Goal: Task Accomplishment & Management: Use online tool/utility

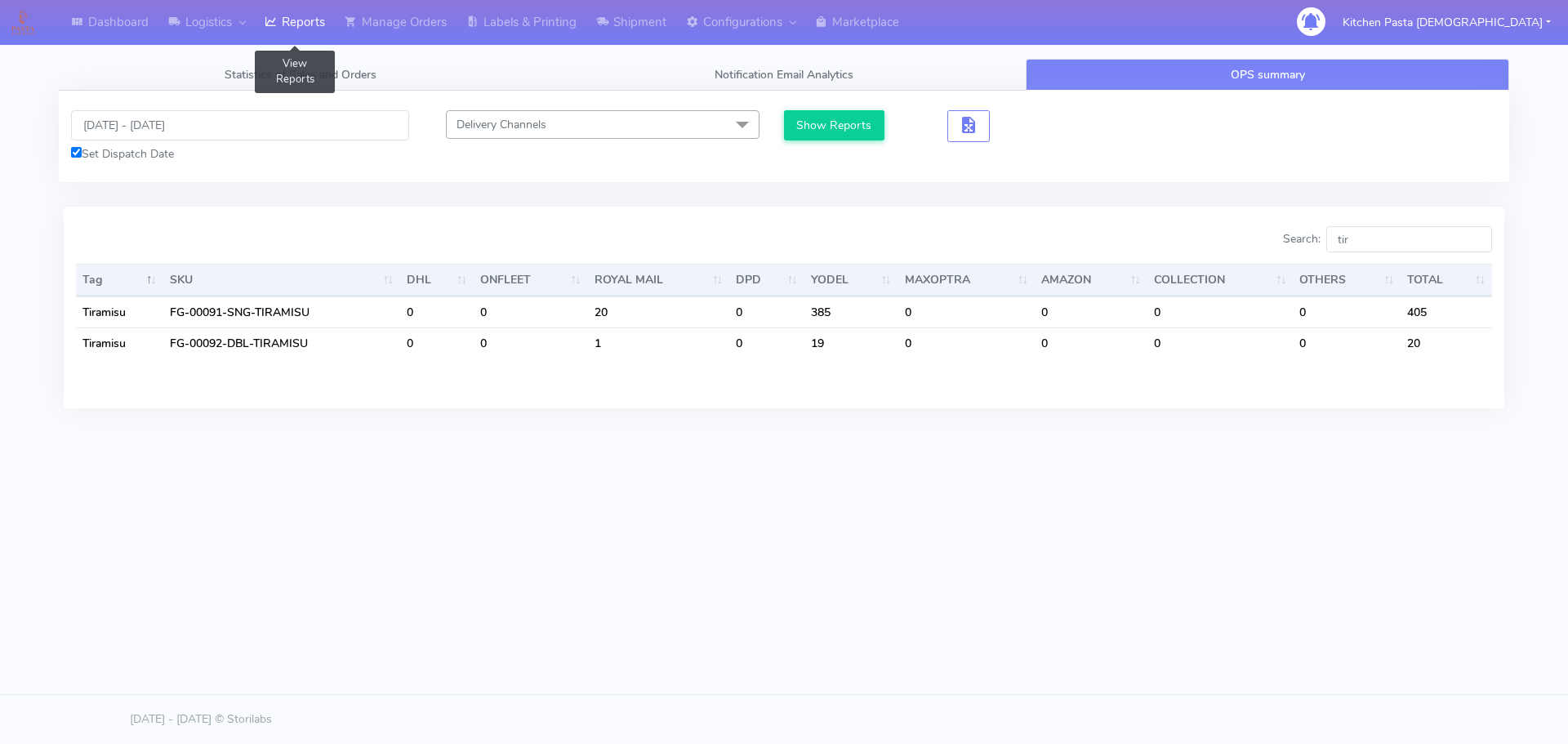
click at [277, 21] on icon at bounding box center [270, 22] width 12 height 16
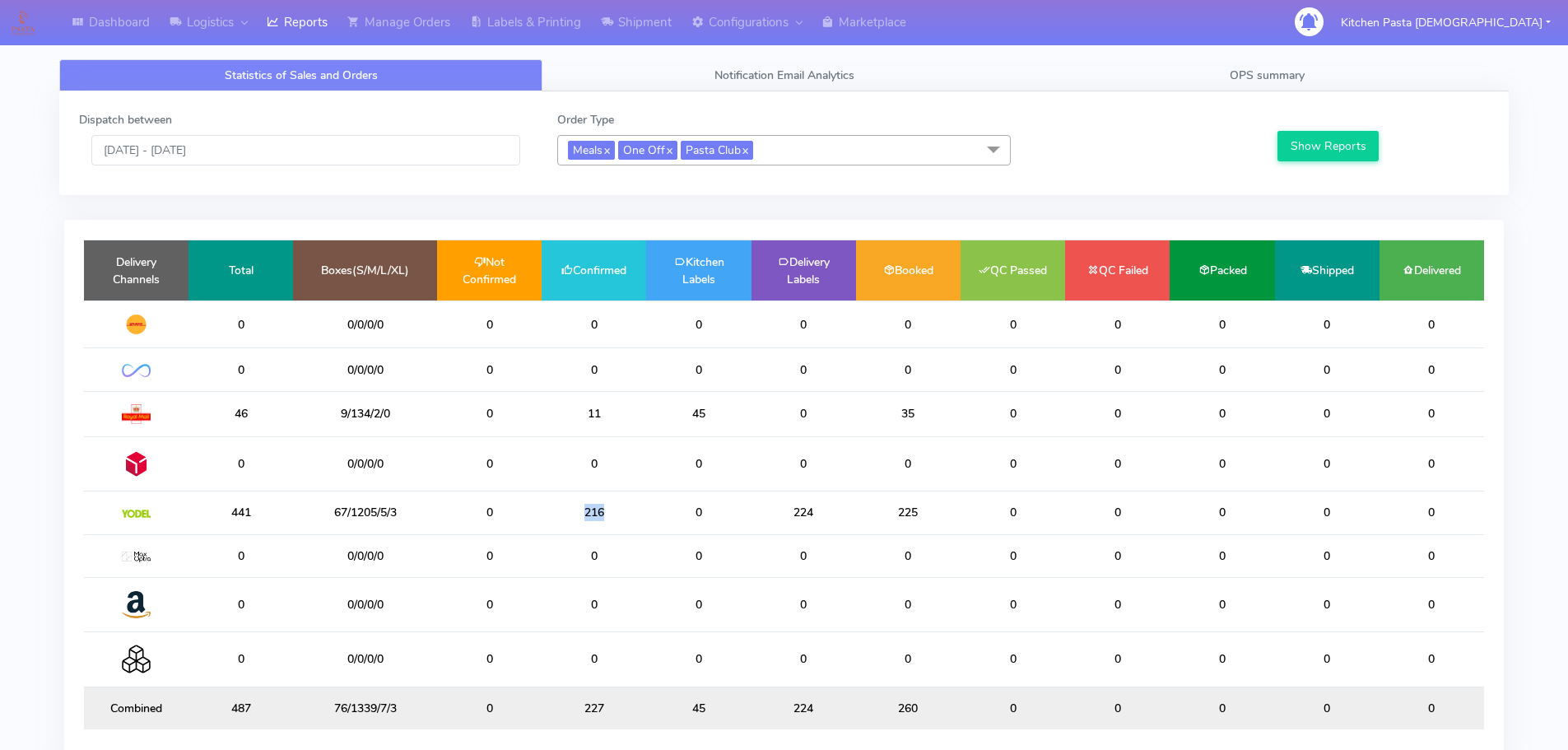
drag, startPoint x: 614, startPoint y: 516, endPoint x: 557, endPoint y: 516, distance: 57.0
click at [557, 516] on td "216" at bounding box center [594, 513] width 104 height 43
click at [631, 514] on td "216" at bounding box center [594, 513] width 104 height 43
drag, startPoint x: 724, startPoint y: 418, endPoint x: 650, endPoint y: 412, distance: 74.2
click at [650, 412] on td "45" at bounding box center [698, 413] width 104 height 45
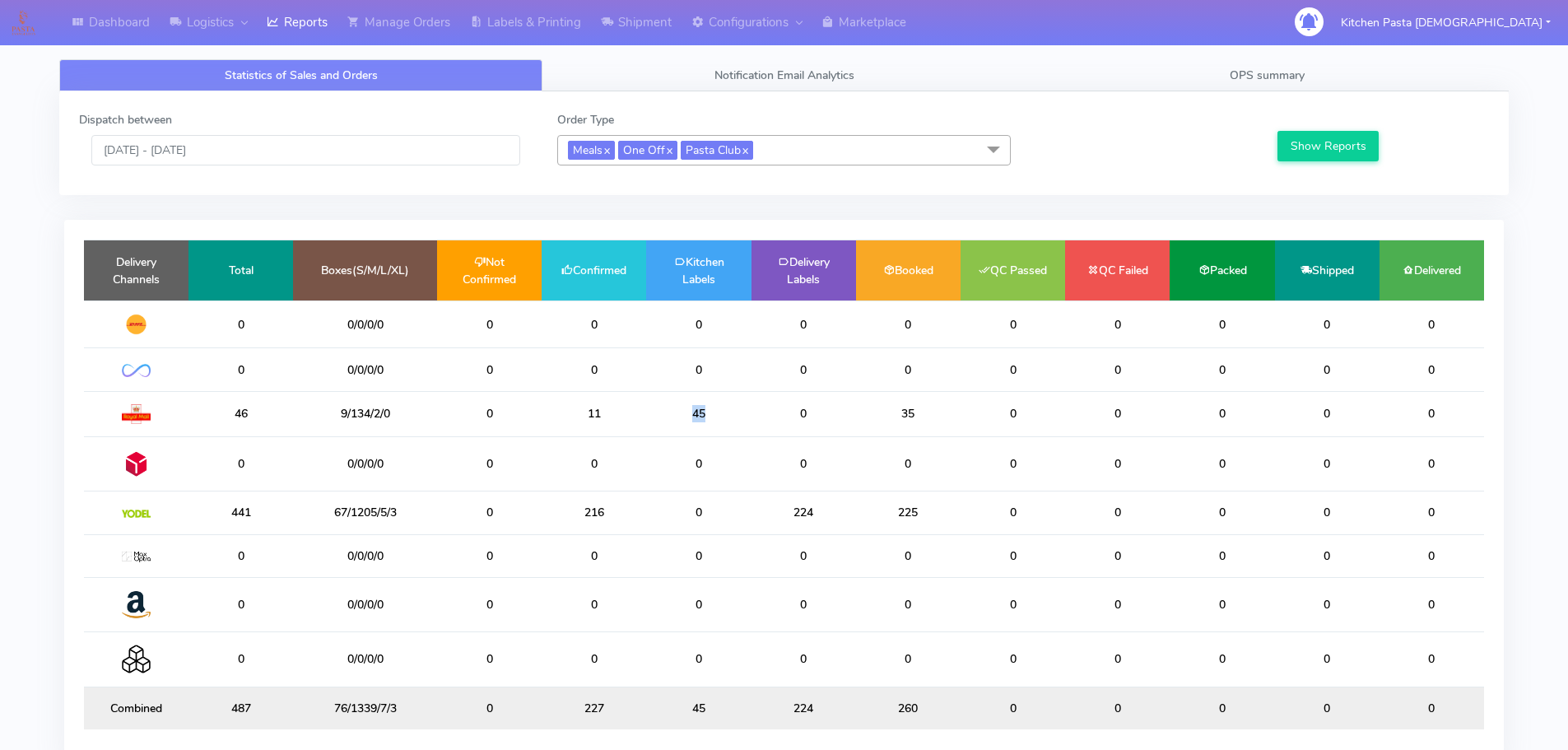
click at [723, 410] on td "45" at bounding box center [698, 413] width 104 height 45
drag, startPoint x: 638, startPoint y: 516, endPoint x: 570, endPoint y: 511, distance: 68.2
click at [570, 511] on td "216" at bounding box center [594, 513] width 104 height 43
click at [657, 512] on td "0" at bounding box center [698, 513] width 104 height 43
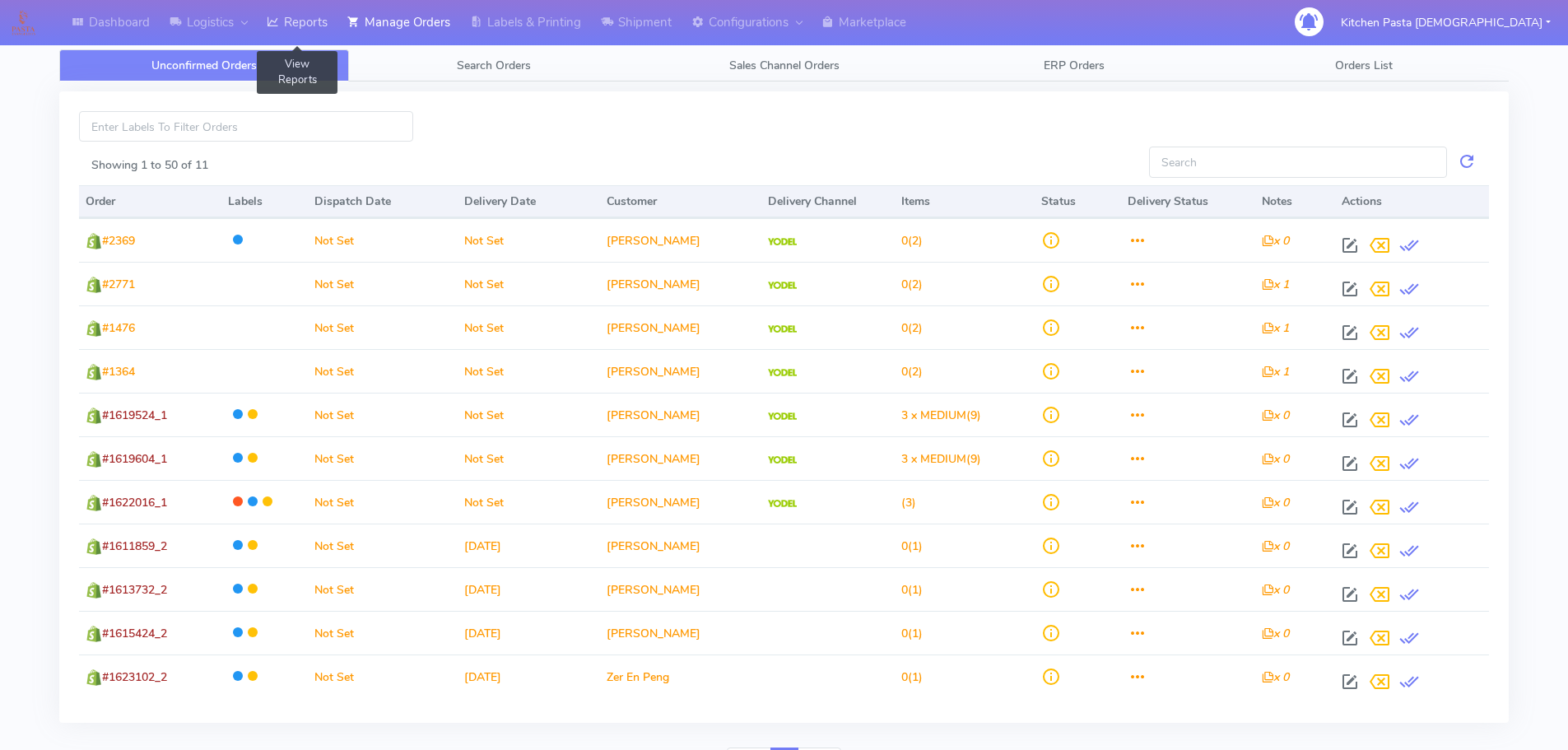
click at [308, 16] on link "Reports" at bounding box center [297, 22] width 81 height 45
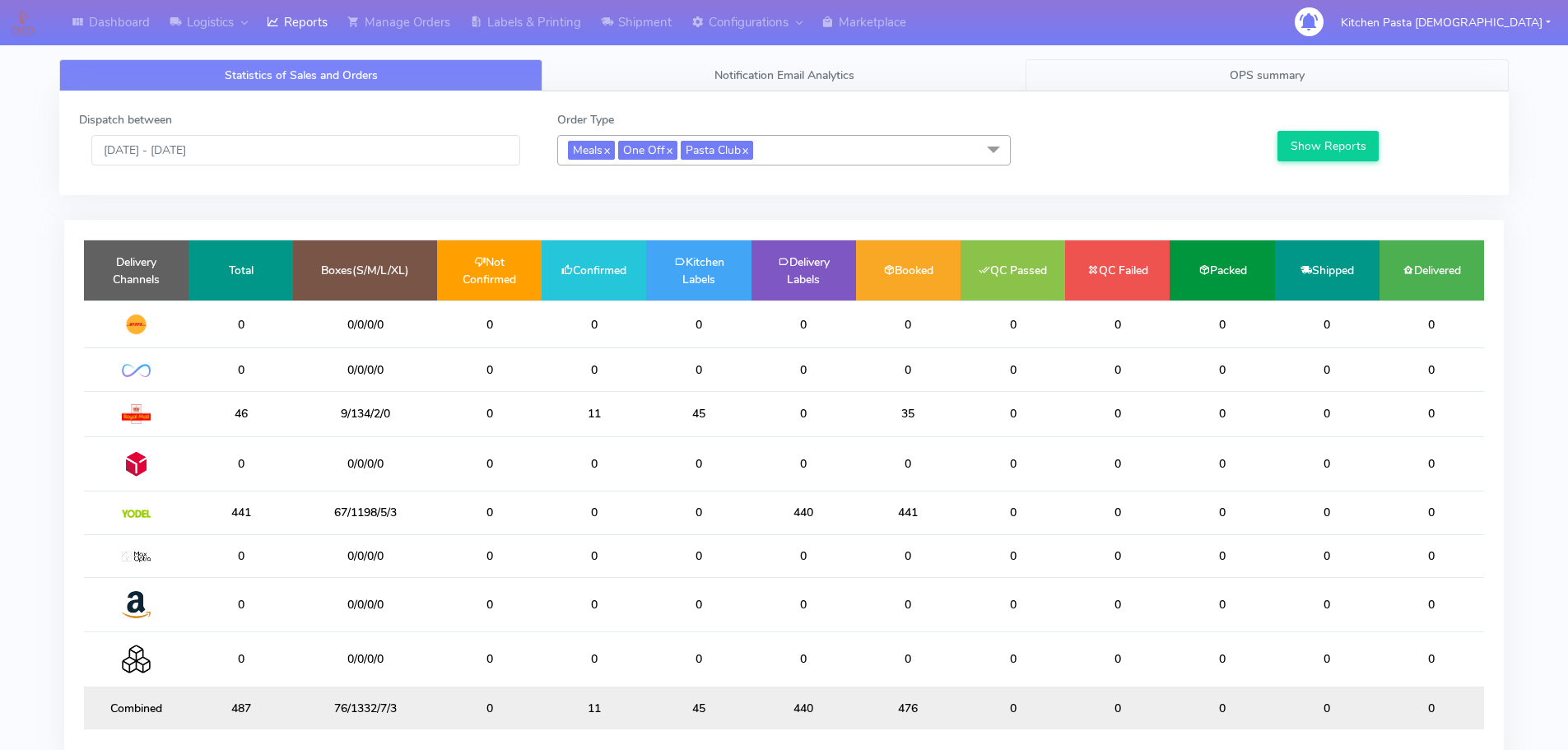
click at [1210, 74] on link "OPS summary" at bounding box center [1267, 75] width 483 height 32
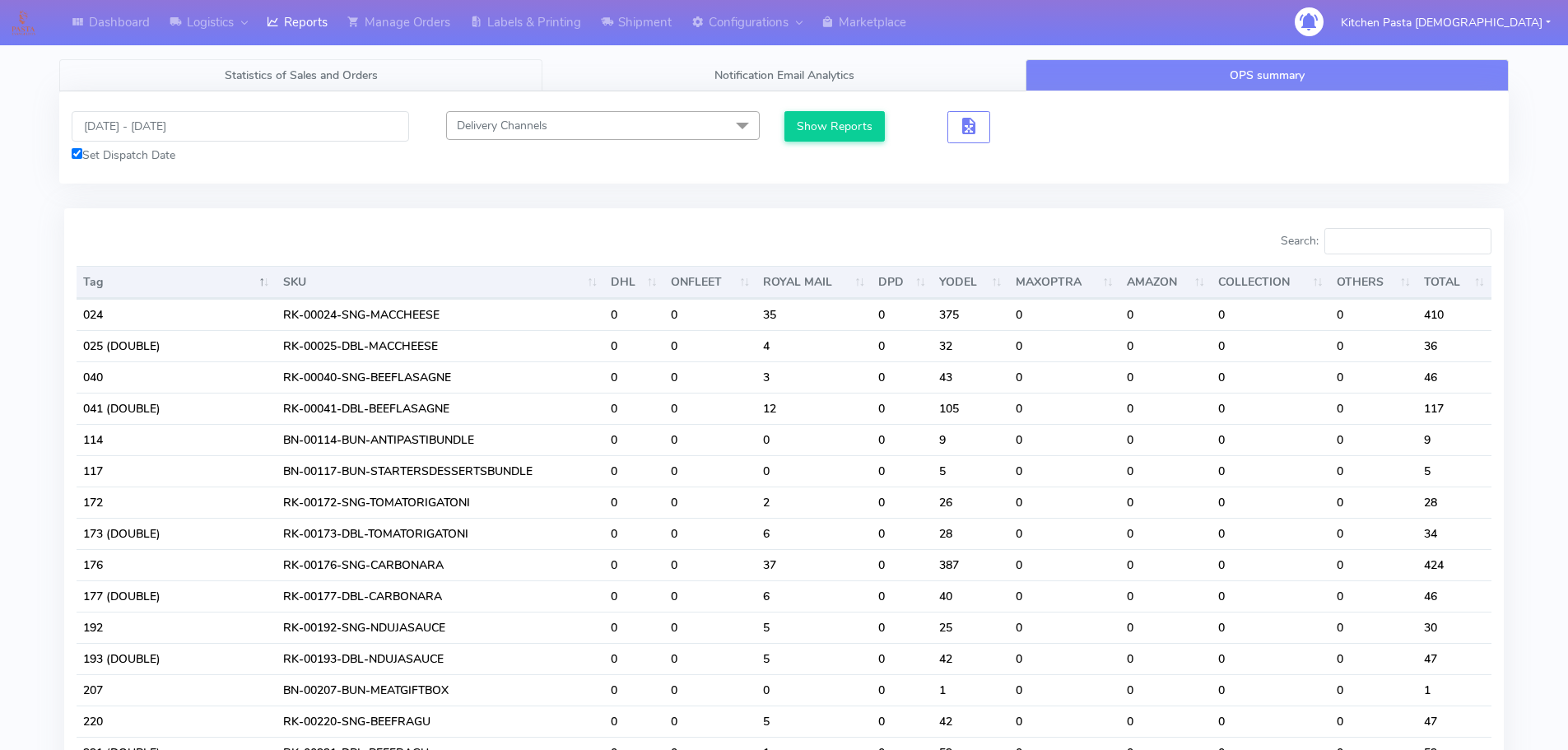
click at [280, 79] on span "Statistics of Sales and Orders" at bounding box center [301, 75] width 153 height 16
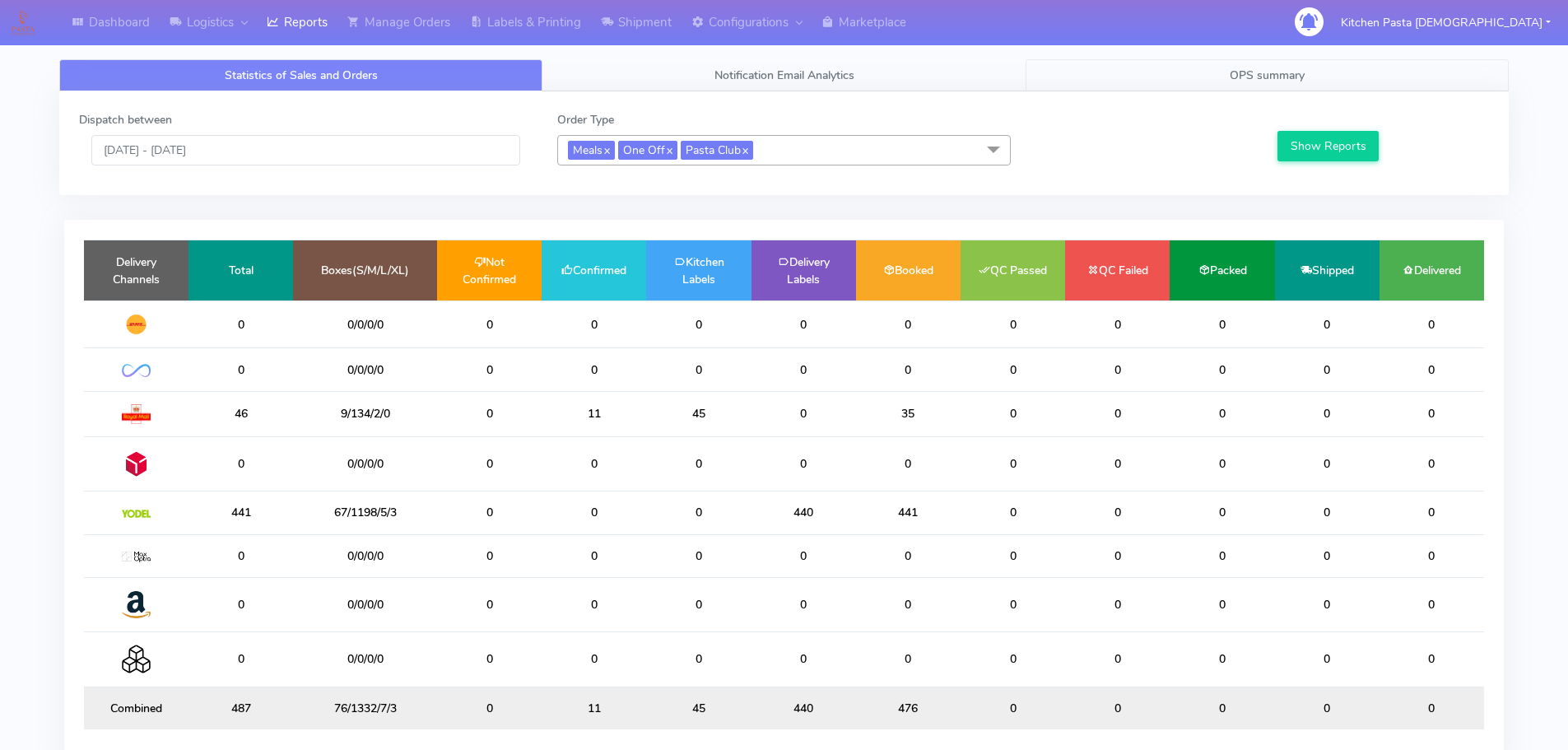
click at [1166, 81] on link "OPS summary" at bounding box center [1267, 75] width 483 height 32
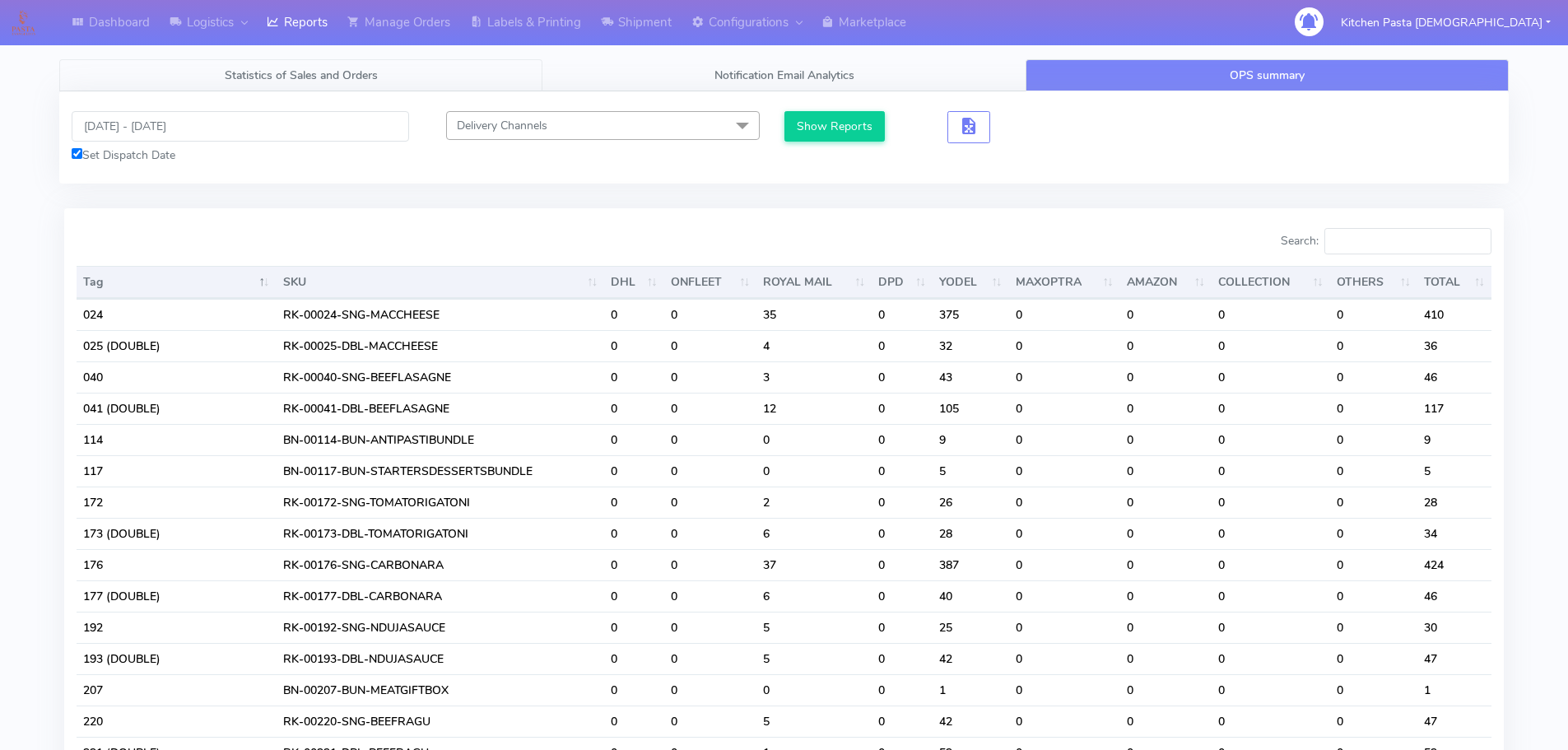
click at [301, 87] on link "Statistics of Sales and Orders" at bounding box center [301, 75] width 483 height 32
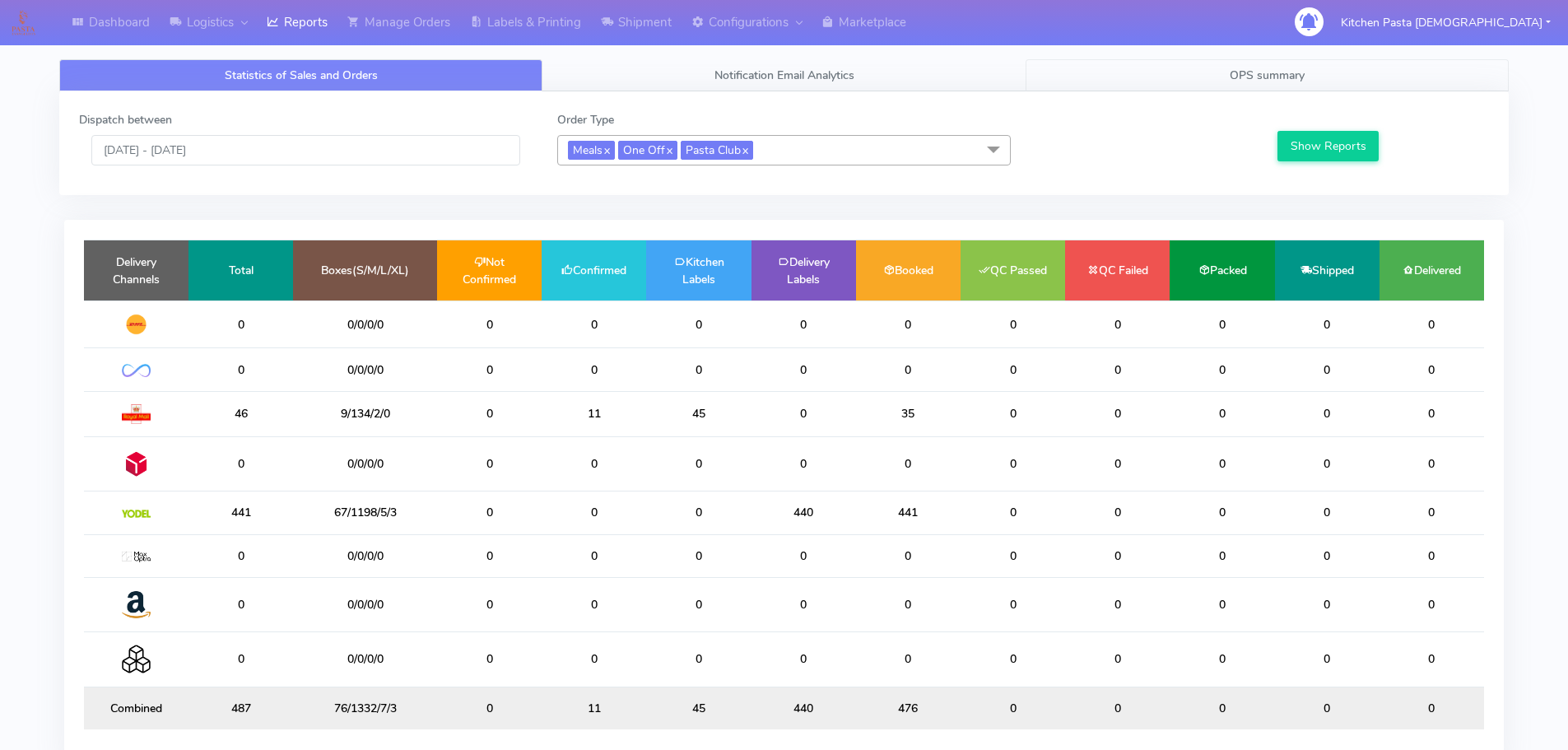
click at [1303, 77] on span "OPS summary" at bounding box center [1267, 75] width 75 height 16
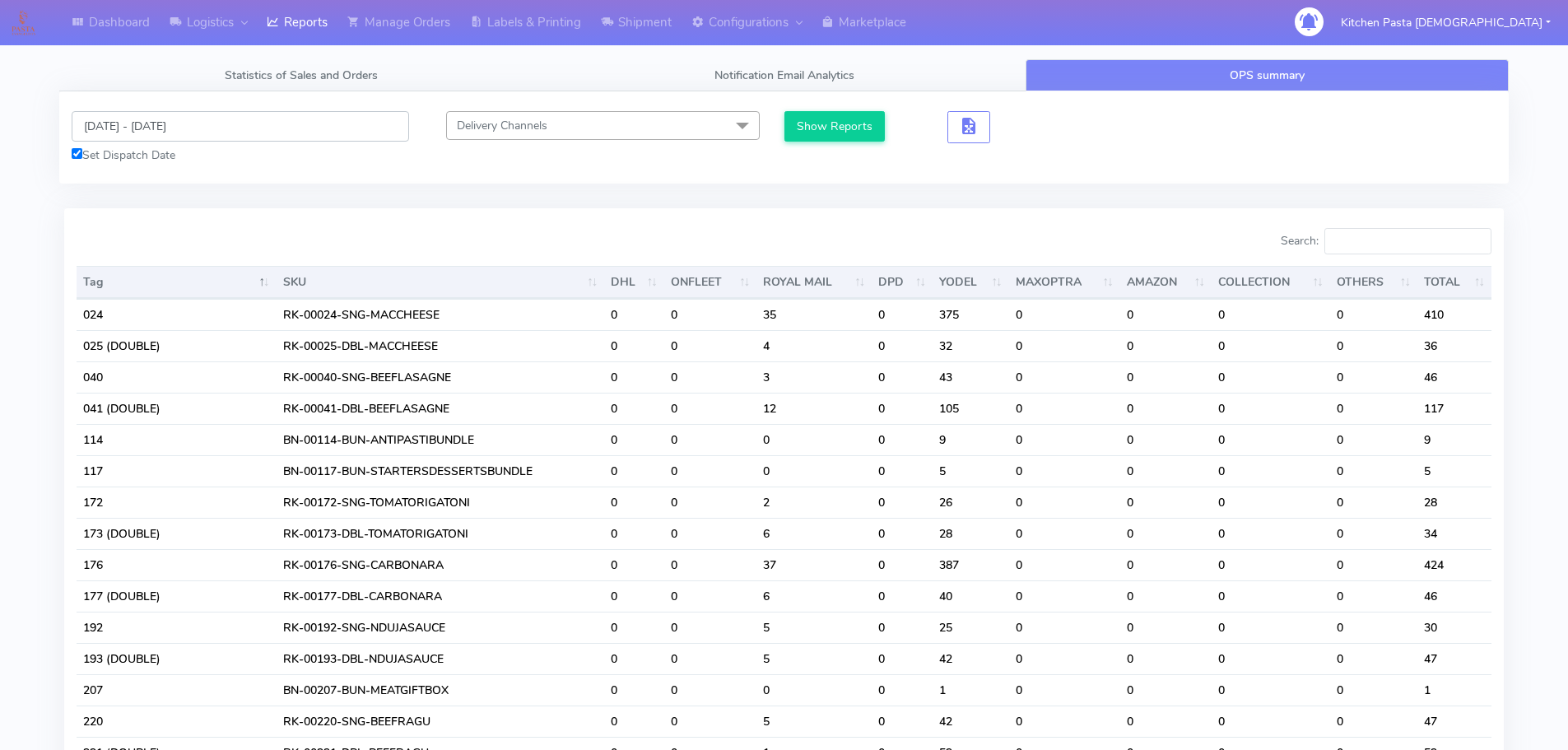
click at [156, 127] on input "[DATE] - [DATE]" at bounding box center [241, 126] width 337 height 31
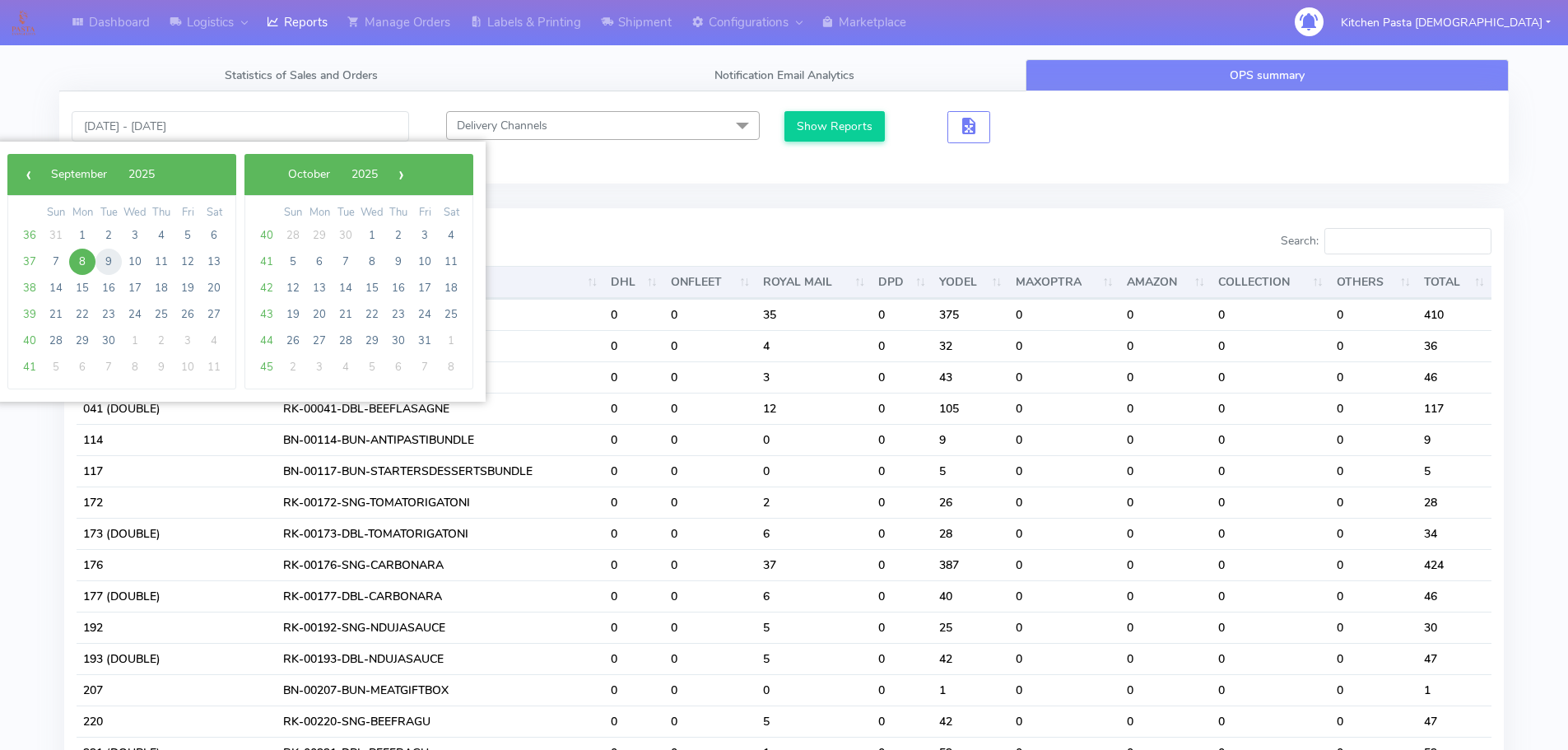
click at [103, 265] on span "9" at bounding box center [108, 262] width 26 height 26
click at [136, 265] on span "10" at bounding box center [135, 262] width 26 height 26
type input "09/09/2025 - 10/09/2025"
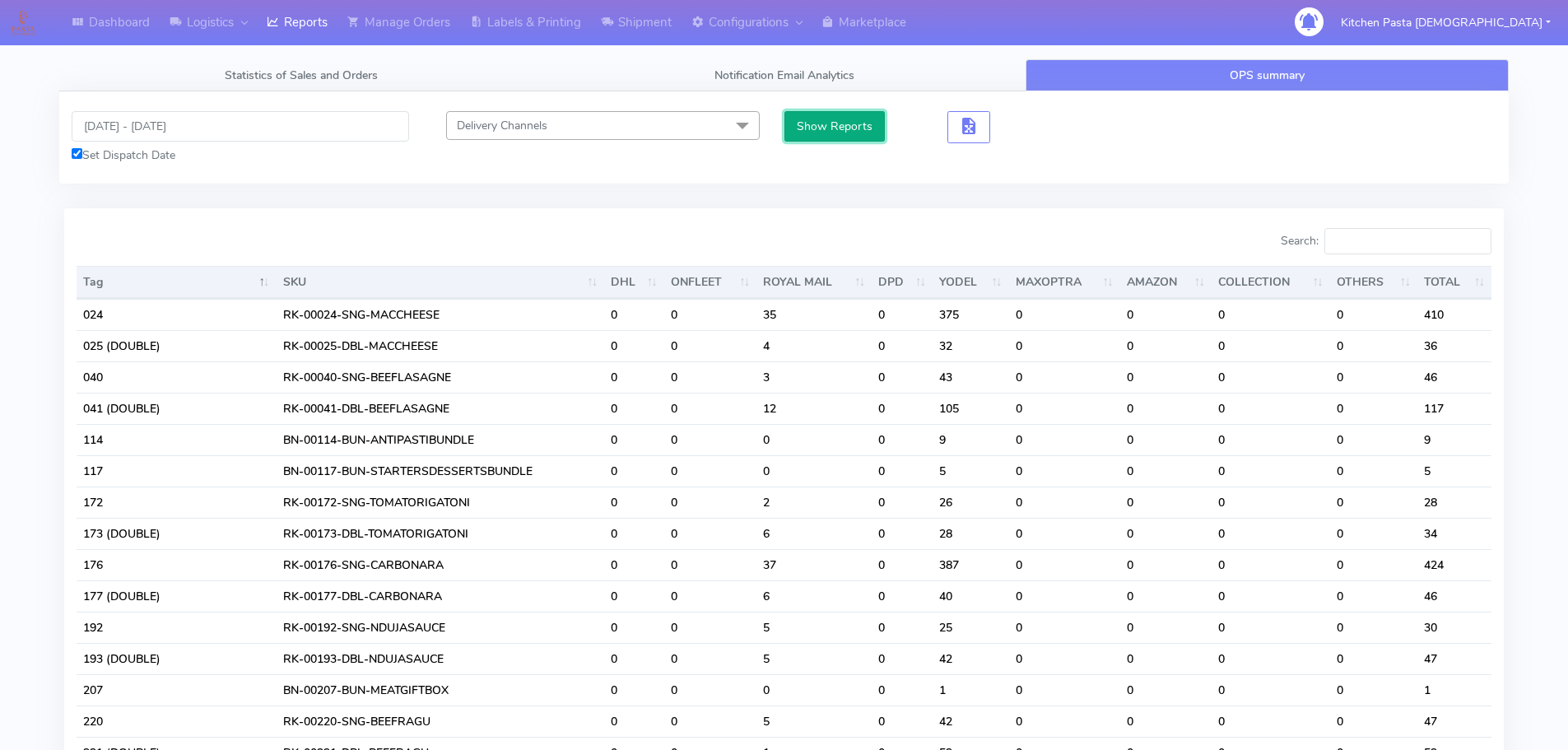
click at [820, 128] on button "Show Reports" at bounding box center [834, 126] width 101 height 31
click at [1400, 251] on input "Search:" at bounding box center [1408, 241] width 167 height 26
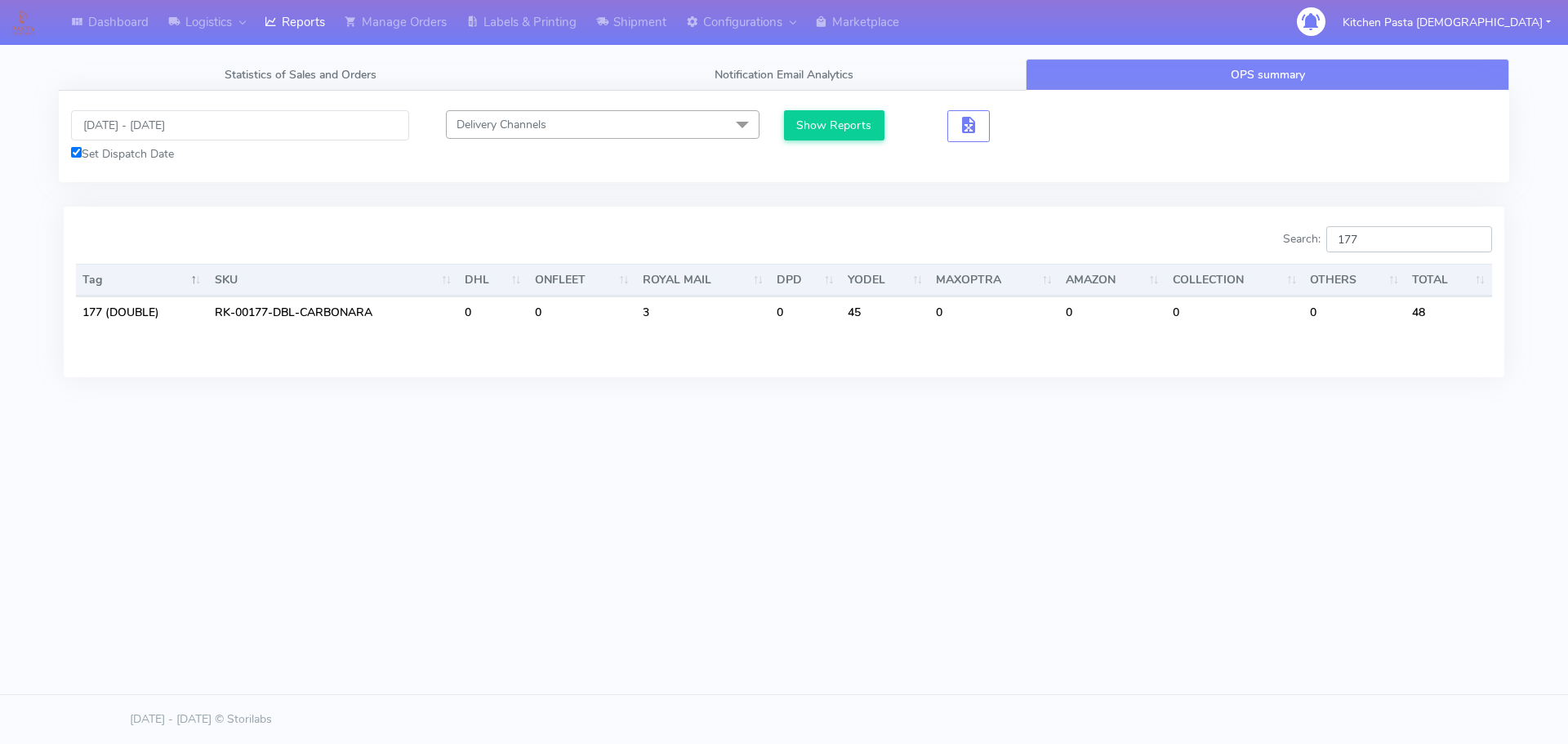
type input "177"
click at [1040, 495] on div "Dashboard Logistics London Logistics Reports Manage Orders Labels & Printing Sh…" at bounding box center [784, 297] width 1568 height 595
click at [185, 113] on input "09/09/2025 - 10/09/2025" at bounding box center [240, 125] width 338 height 30
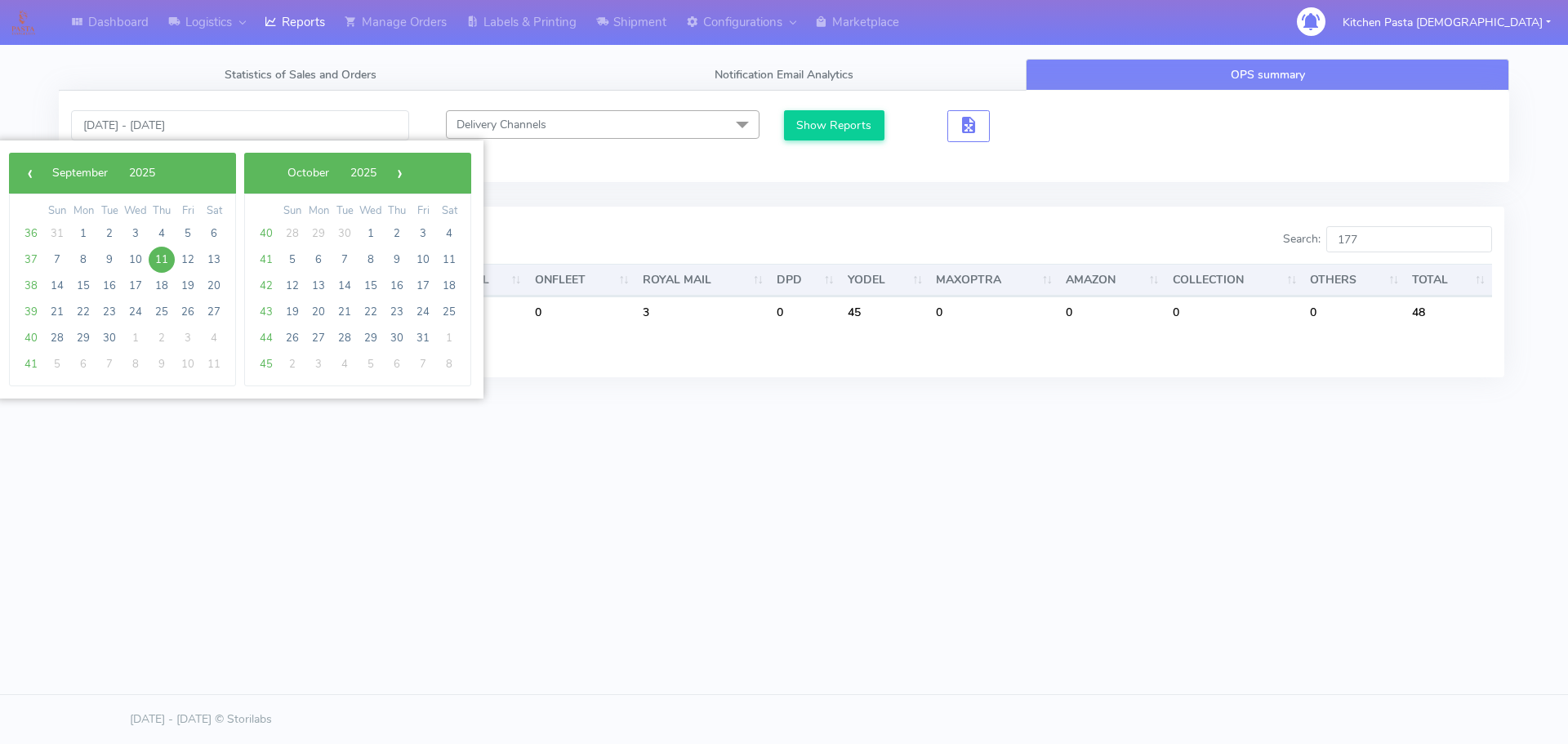
click at [167, 258] on span "11" at bounding box center [162, 260] width 26 height 26
type input "11/09/2025 - 11/09/2025"
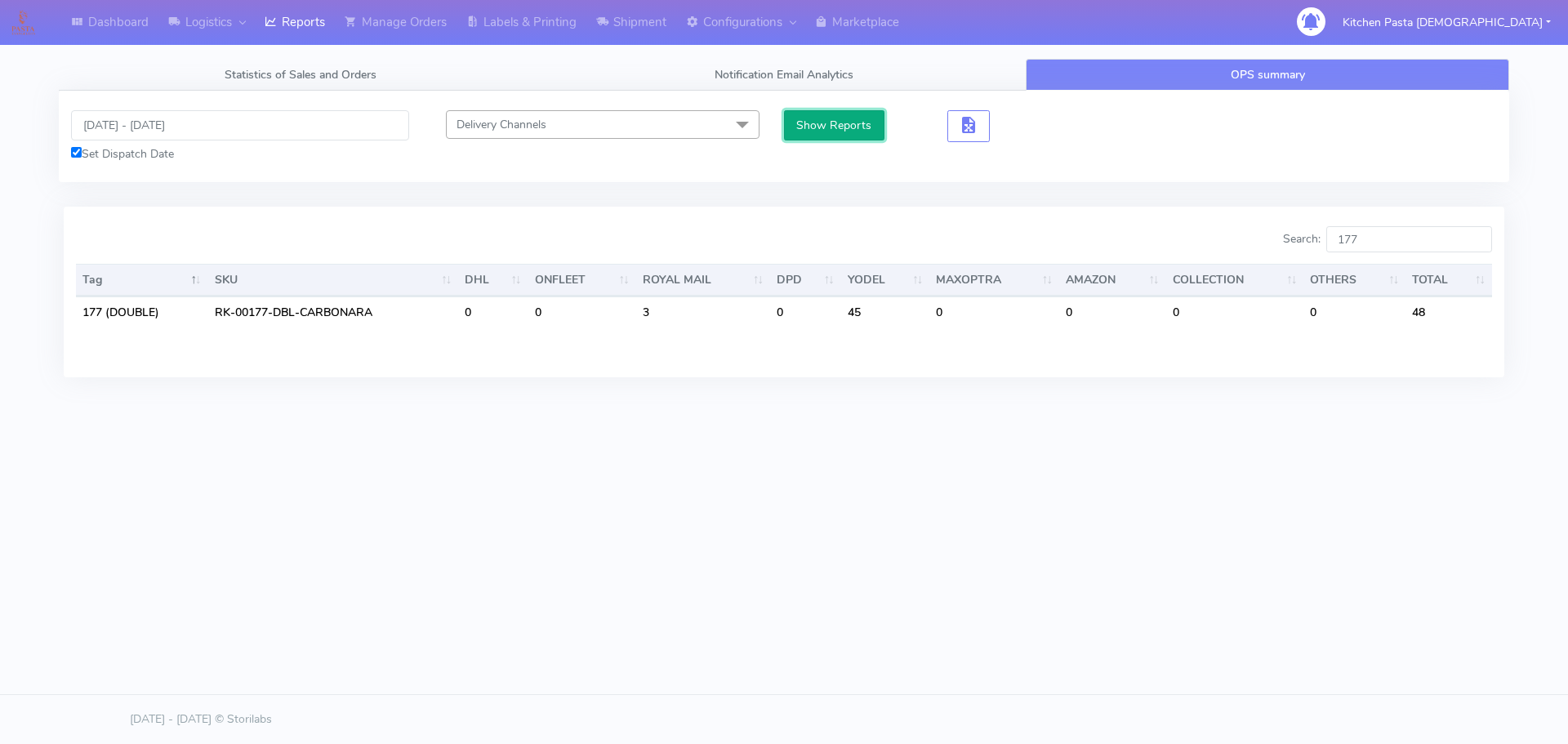
click at [807, 132] on button "Show Reports" at bounding box center [834, 125] width 100 height 30
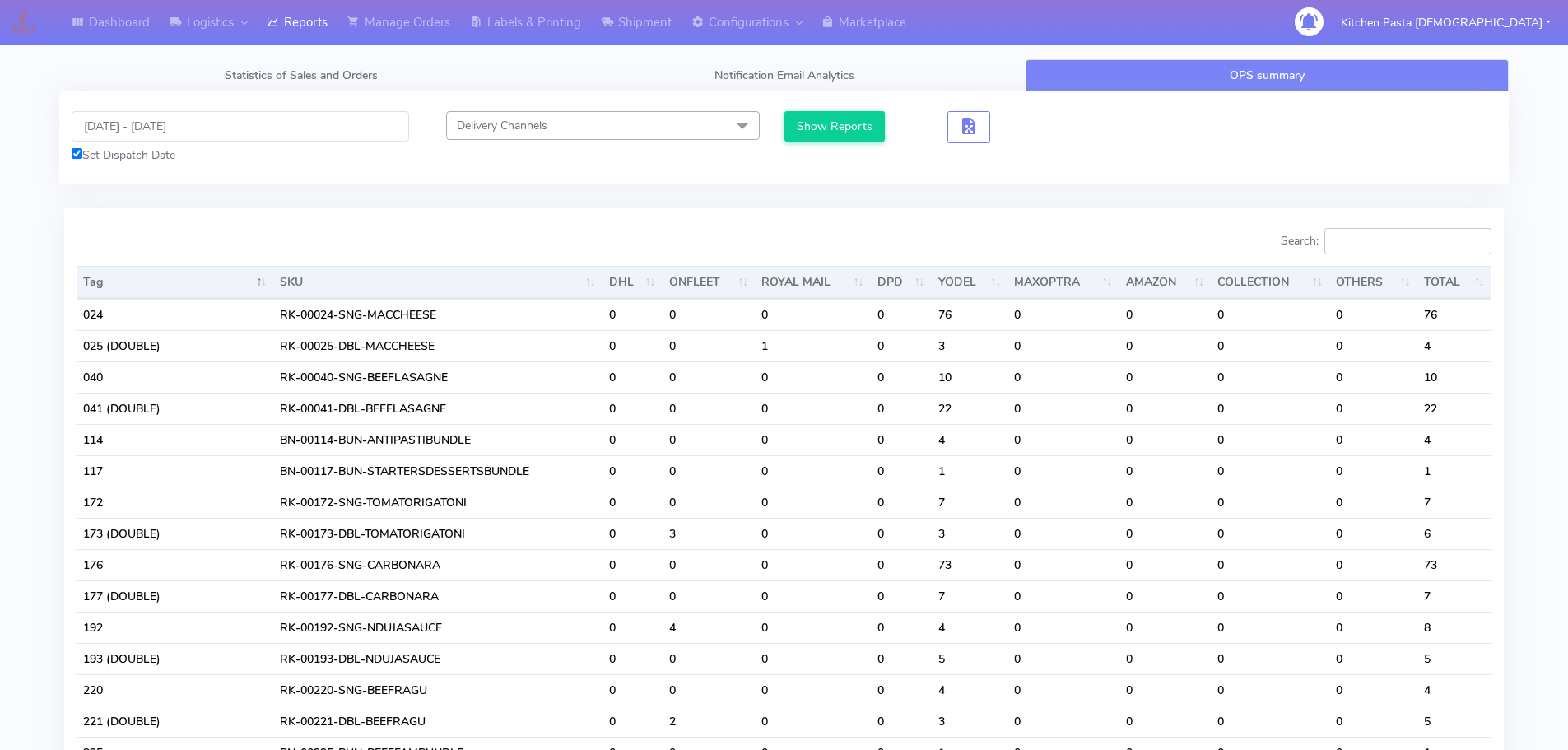
click at [1420, 241] on input "Search:" at bounding box center [1408, 241] width 167 height 26
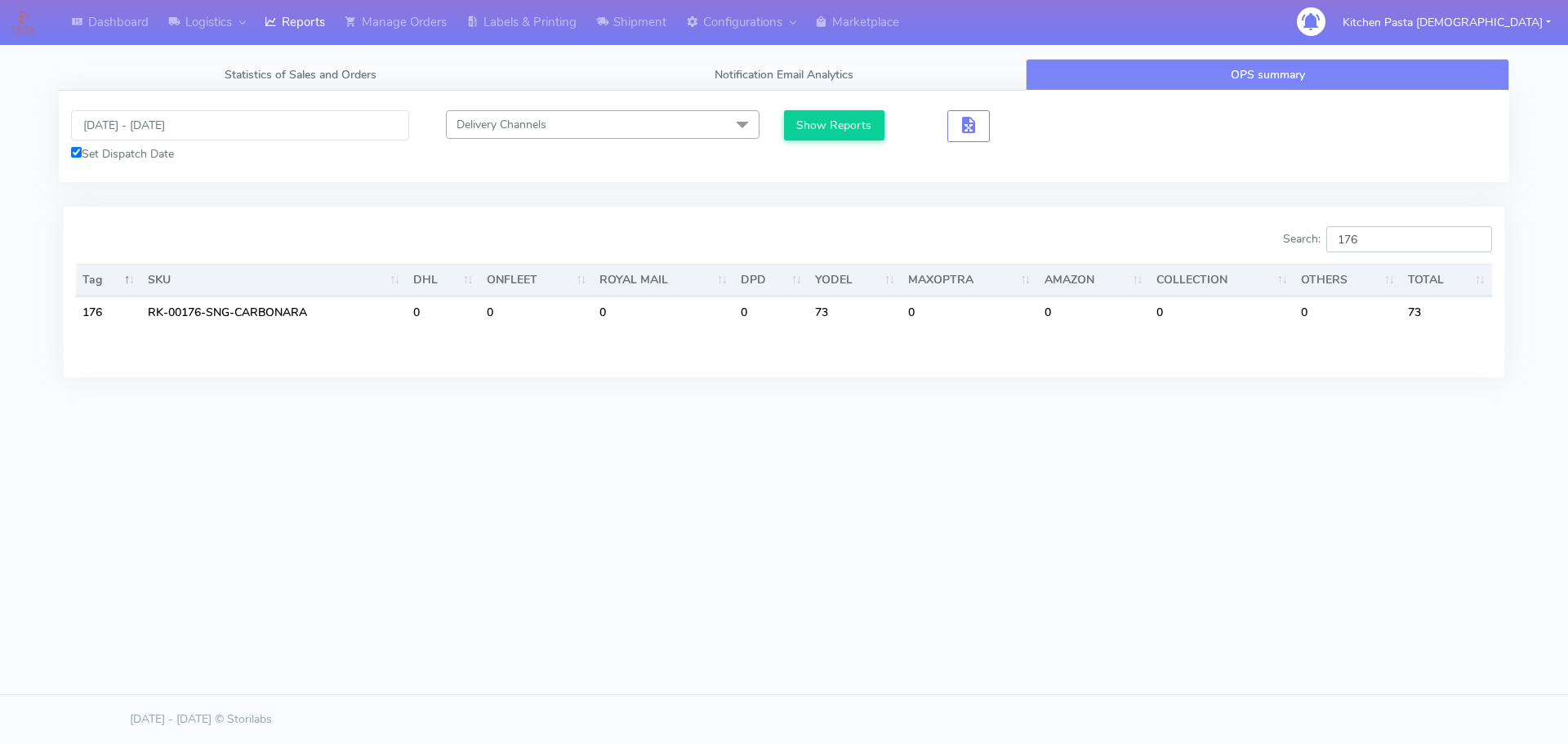
type input "176"
click at [502, 23] on link "Labels & Printing" at bounding box center [521, 22] width 130 height 45
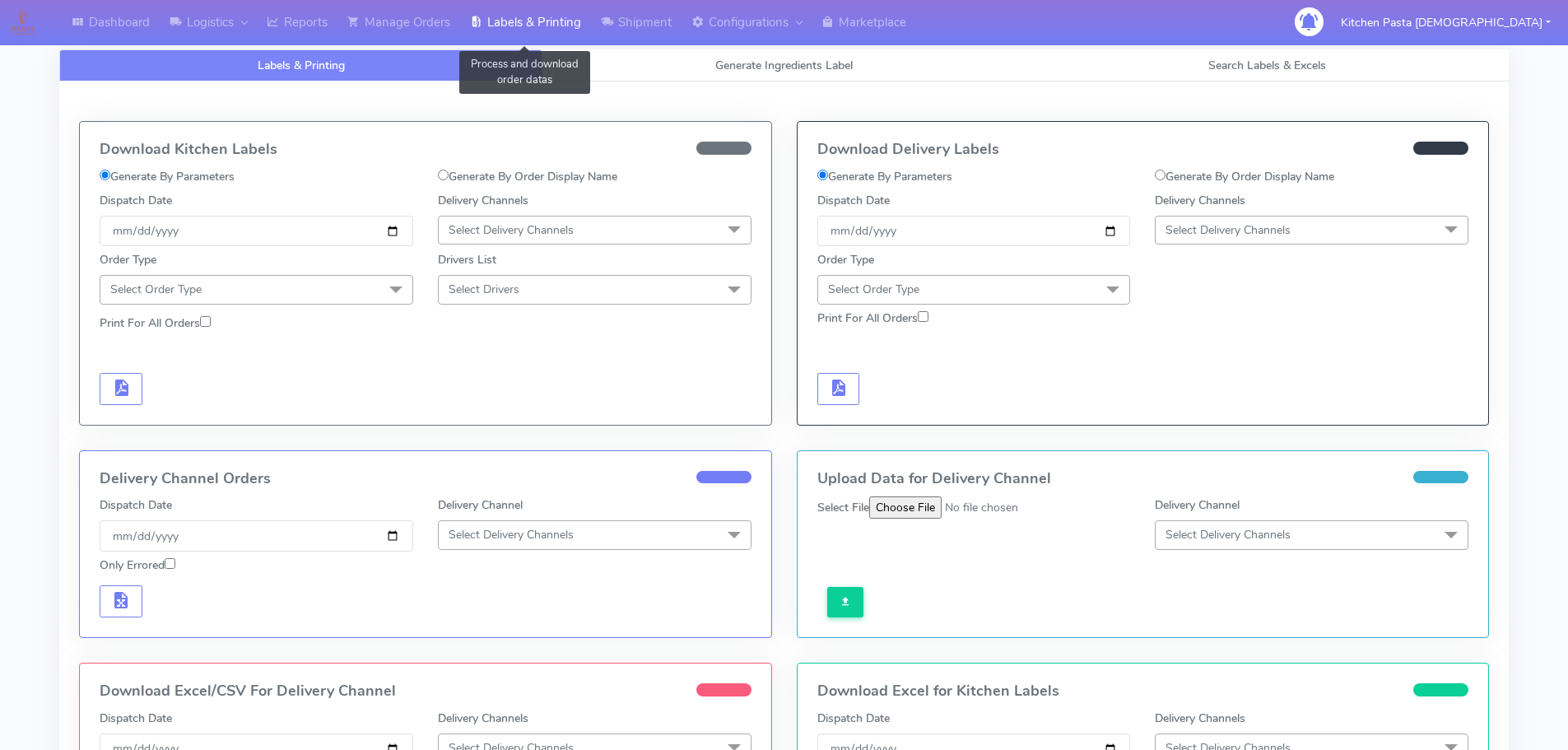
select select
click at [673, 69] on link "Generate Ingredients Label" at bounding box center [784, 65] width 483 height 32
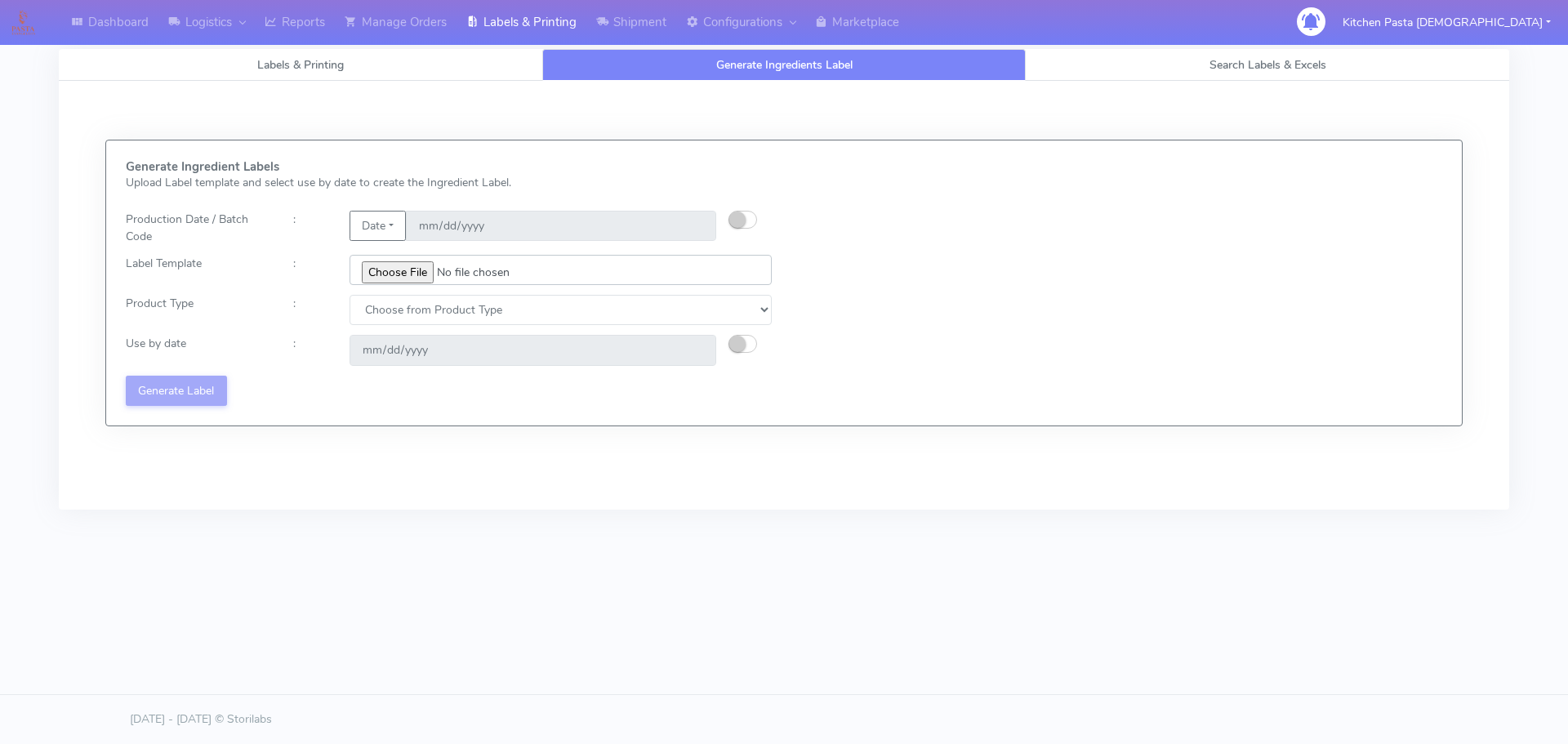
click at [403, 267] on input "file" at bounding box center [560, 269] width 422 height 30
type input "C:\fakepath\Ecom_176 _v6.jpg"
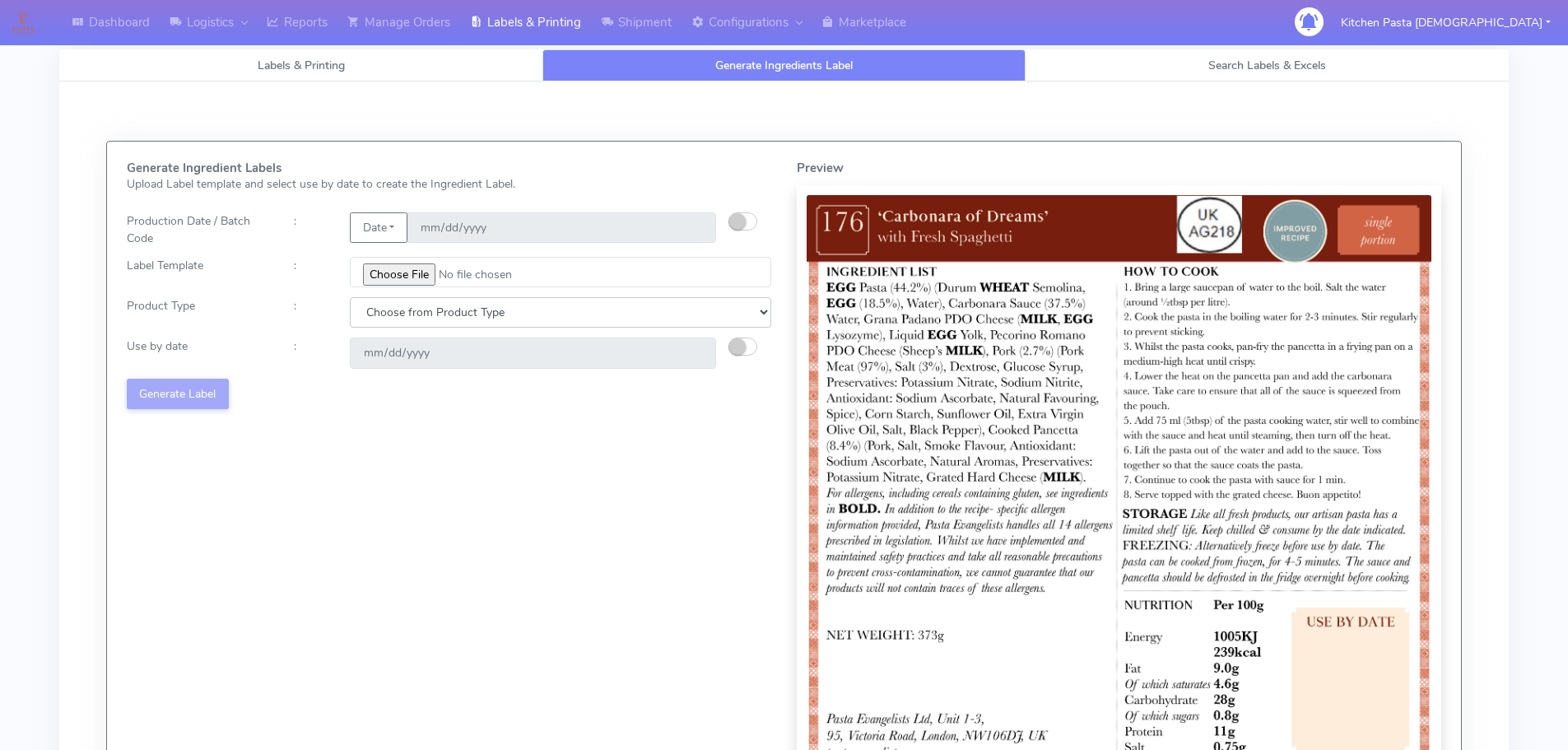
click at [398, 307] on select "Choose from Product Type ECOM ERETAIL CIRCULAR CIRC_DESERTS LASAGNE" at bounding box center [561, 312] width 422 height 31
select select "0"
click at [350, 297] on select "Choose from Product Type ECOM ERETAIL CIRCULAR CIRC_DESERTS LASAGNE" at bounding box center [561, 312] width 422 height 31
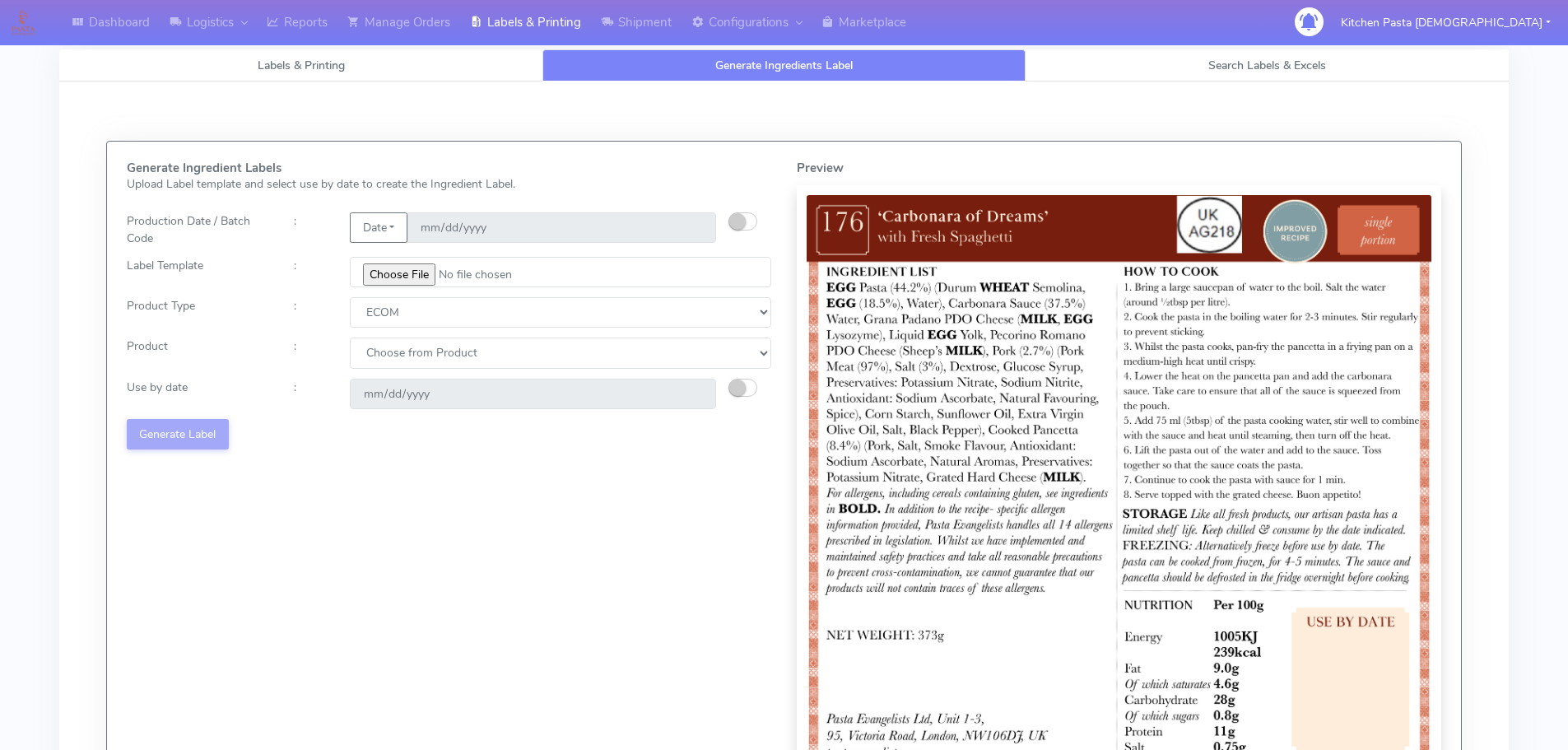
click at [399, 355] on select "Choose from Product PLAIN PASTA (EXCEPT HURRA) HURRA FILLED PASTA BUTTER (INTER…" at bounding box center [561, 352] width 422 height 31
click at [399, 365] on select "Choose from Product PLAIN PASTA (EXCEPT HURRA) HURRA FILLED PASTA BUTTER (INTER…" at bounding box center [561, 352] width 422 height 31
click at [400, 372] on div "Generate Ingredient Labels Upload Label template and select use by date to crea…" at bounding box center [449, 495] width 670 height 668
drag, startPoint x: 404, startPoint y: 350, endPoint x: 404, endPoint y: 366, distance: 16.0
click at [404, 356] on select "Choose from Product PLAIN PASTA (EXCEPT HURRA) HURRA FILLED PASTA BUTTER (INTER…" at bounding box center [561, 352] width 422 height 31
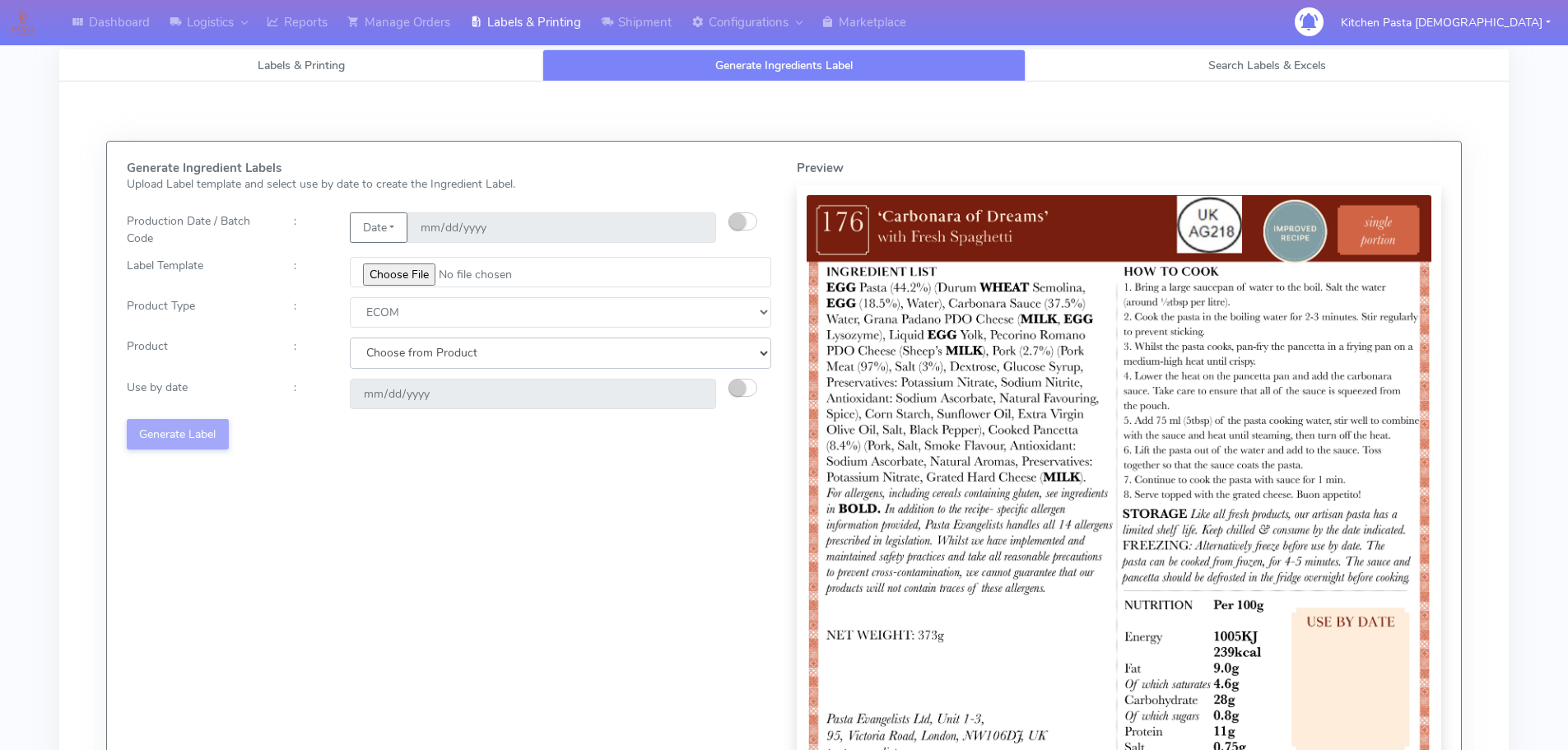
select select "0"
click at [350, 337] on select "Choose from Product PLAIN PASTA (EXCEPT HURRA) HURRA FILLED PASTA BUTTER (INTER…" at bounding box center [561, 352] width 422 height 31
click at [734, 384] on small "button" at bounding box center [738, 388] width 17 height 17
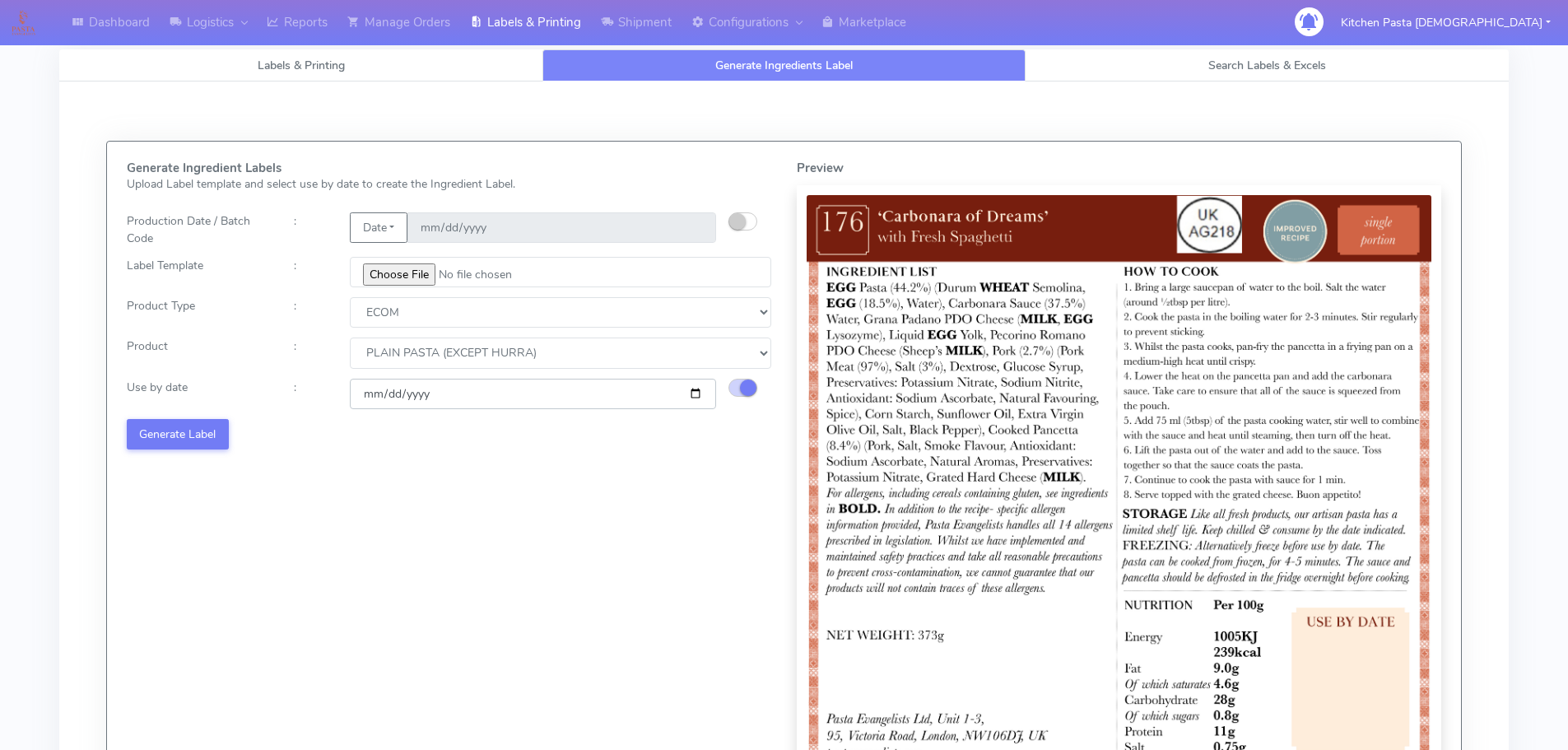
click at [691, 391] on input "2025-09-13" at bounding box center [533, 394] width 366 height 31
click at [640, 469] on div "Generate Ingredient Labels Upload Label template and select use by date to crea…" at bounding box center [449, 495] width 670 height 668
click at [696, 394] on input "2025-09-13" at bounding box center [533, 394] width 366 height 31
type input "2025-09-17"
click at [182, 432] on button "Generate Label" at bounding box center [177, 434] width 102 height 31
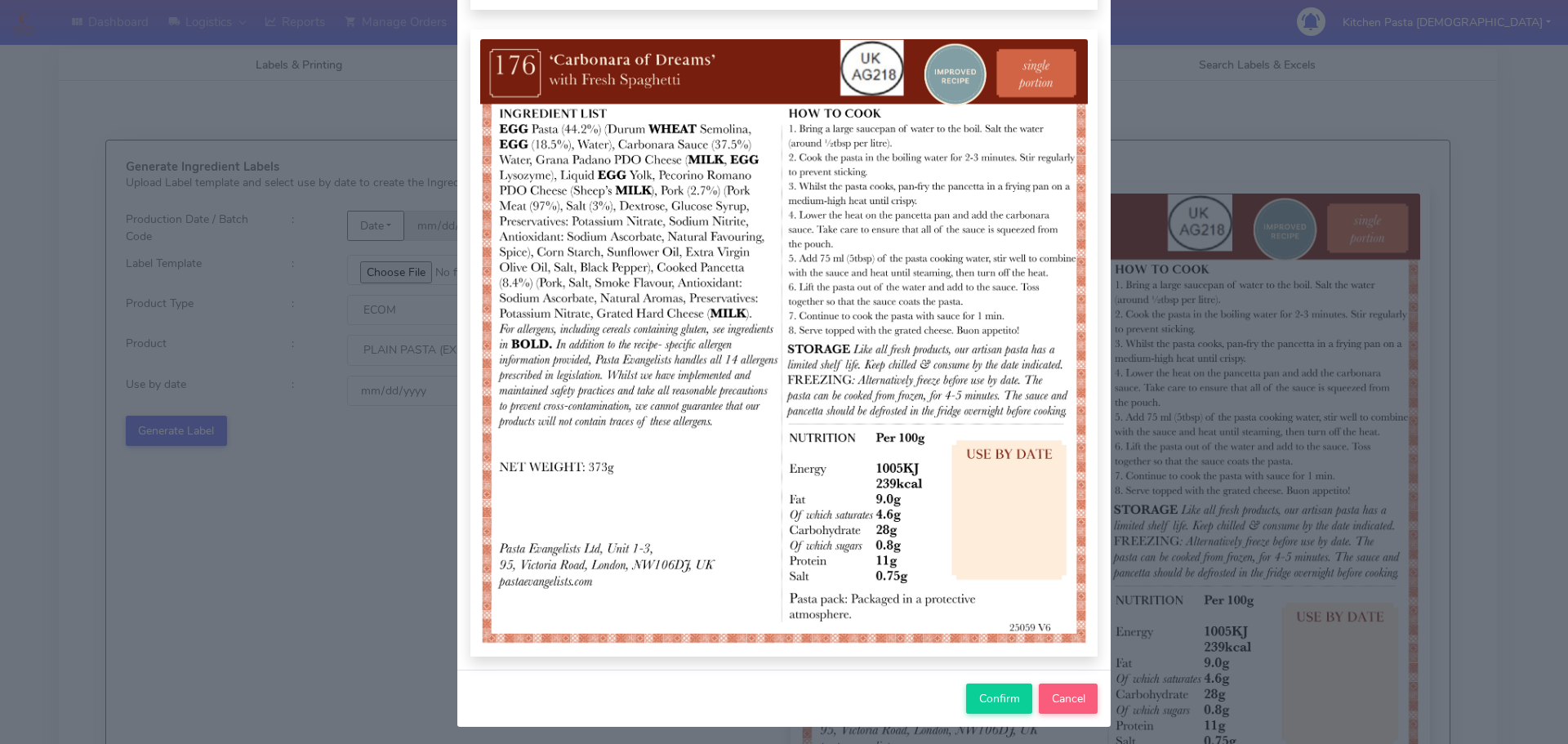
scroll to position [169, 0]
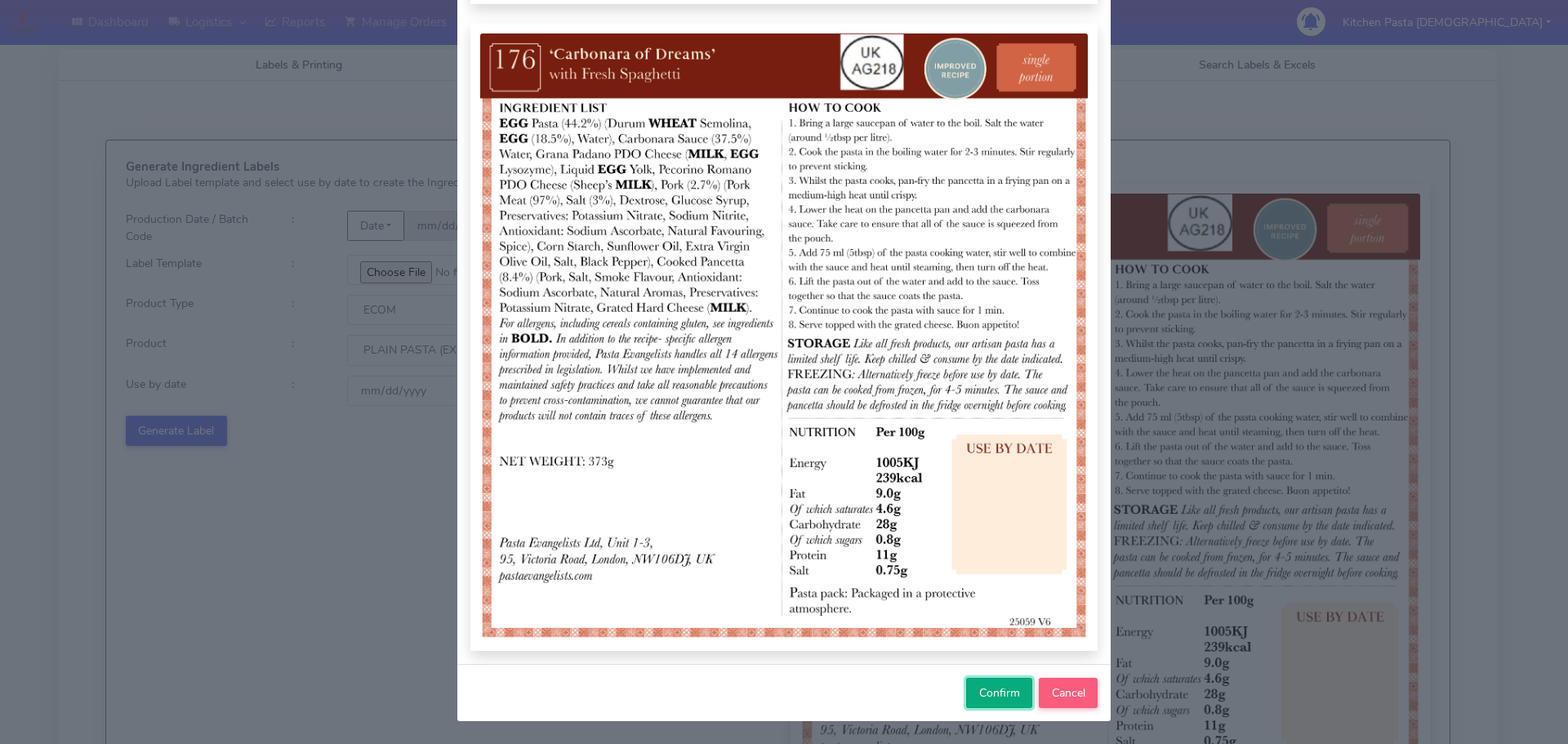
click at [1009, 682] on button "Confirm" at bounding box center [999, 692] width 66 height 30
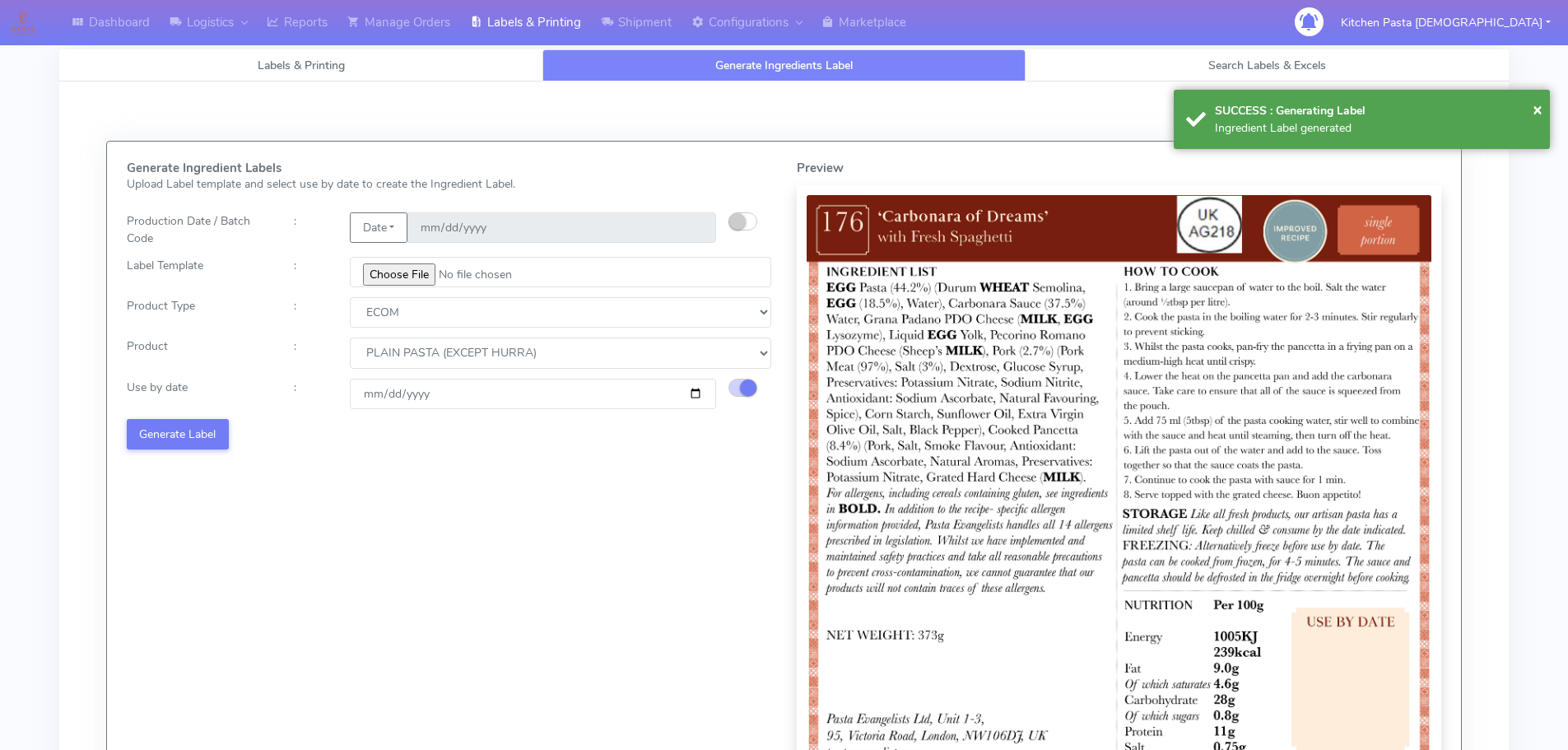
select select
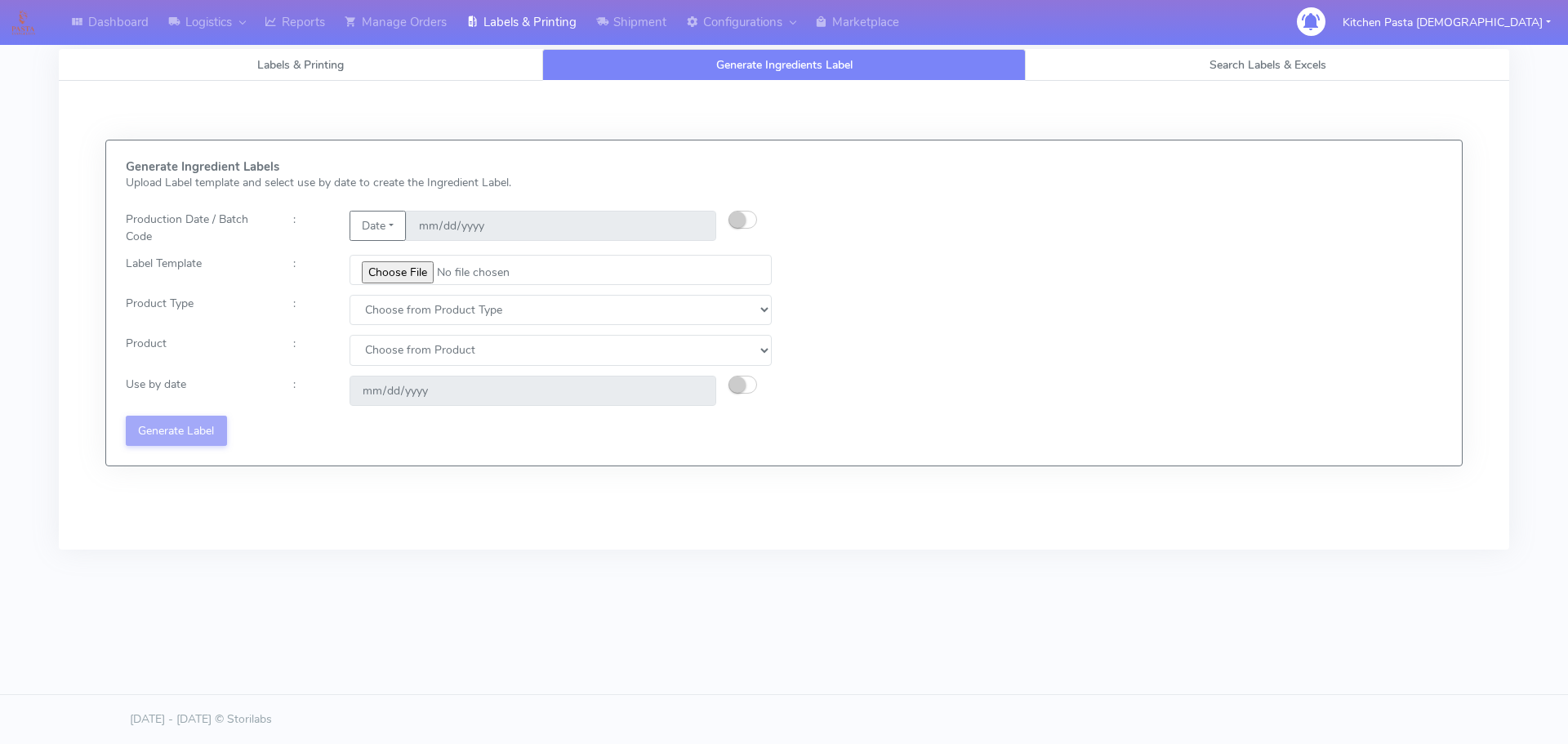
click at [1220, 220] on div "Generate Ingredient Labels Upload Label template and select use by date to crea…" at bounding box center [784, 303] width 1341 height 285
click at [420, 273] on input "file" at bounding box center [560, 269] width 422 height 30
click at [290, 16] on link "Reports" at bounding box center [295, 22] width 80 height 45
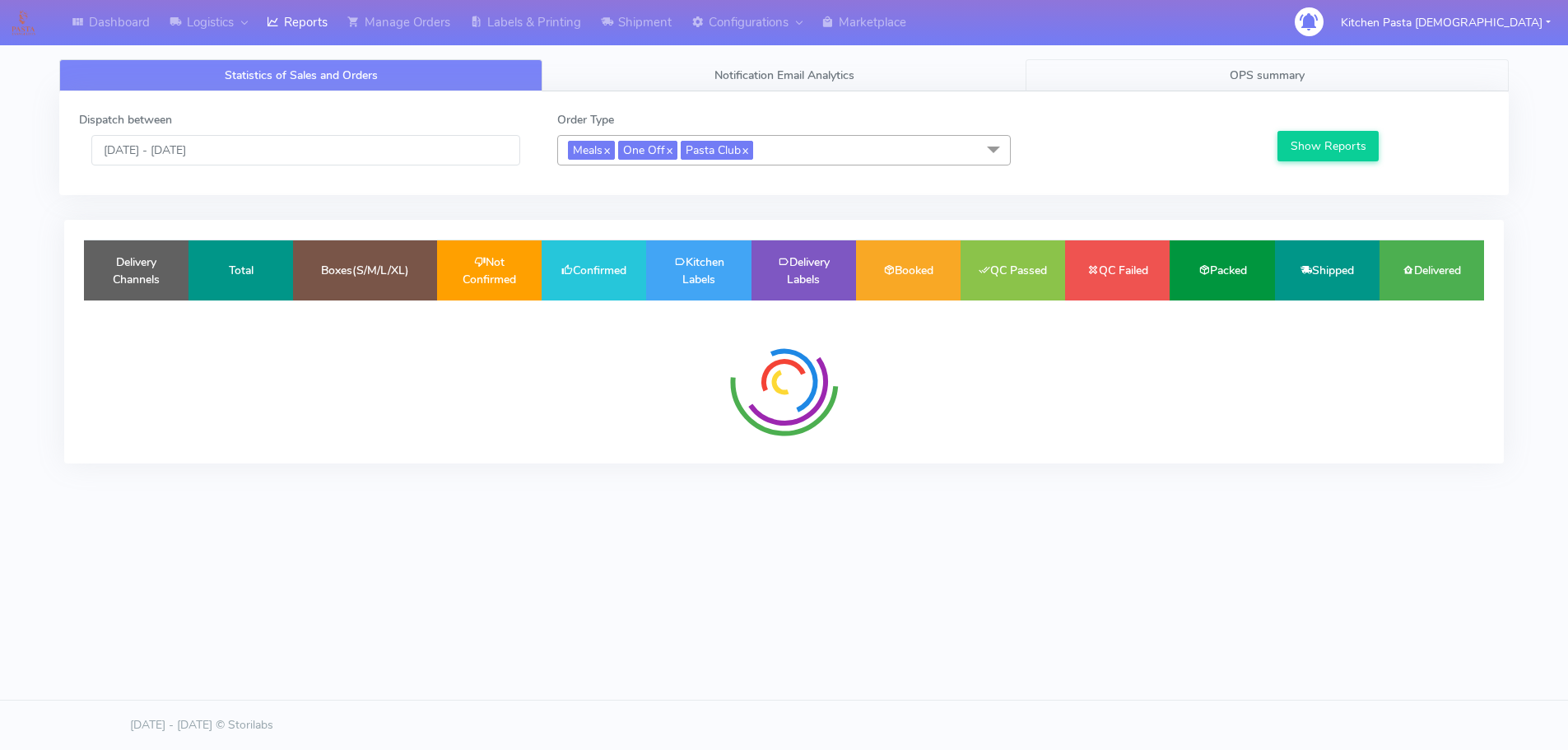
click at [1225, 68] on link "OPS summary" at bounding box center [1267, 75] width 483 height 32
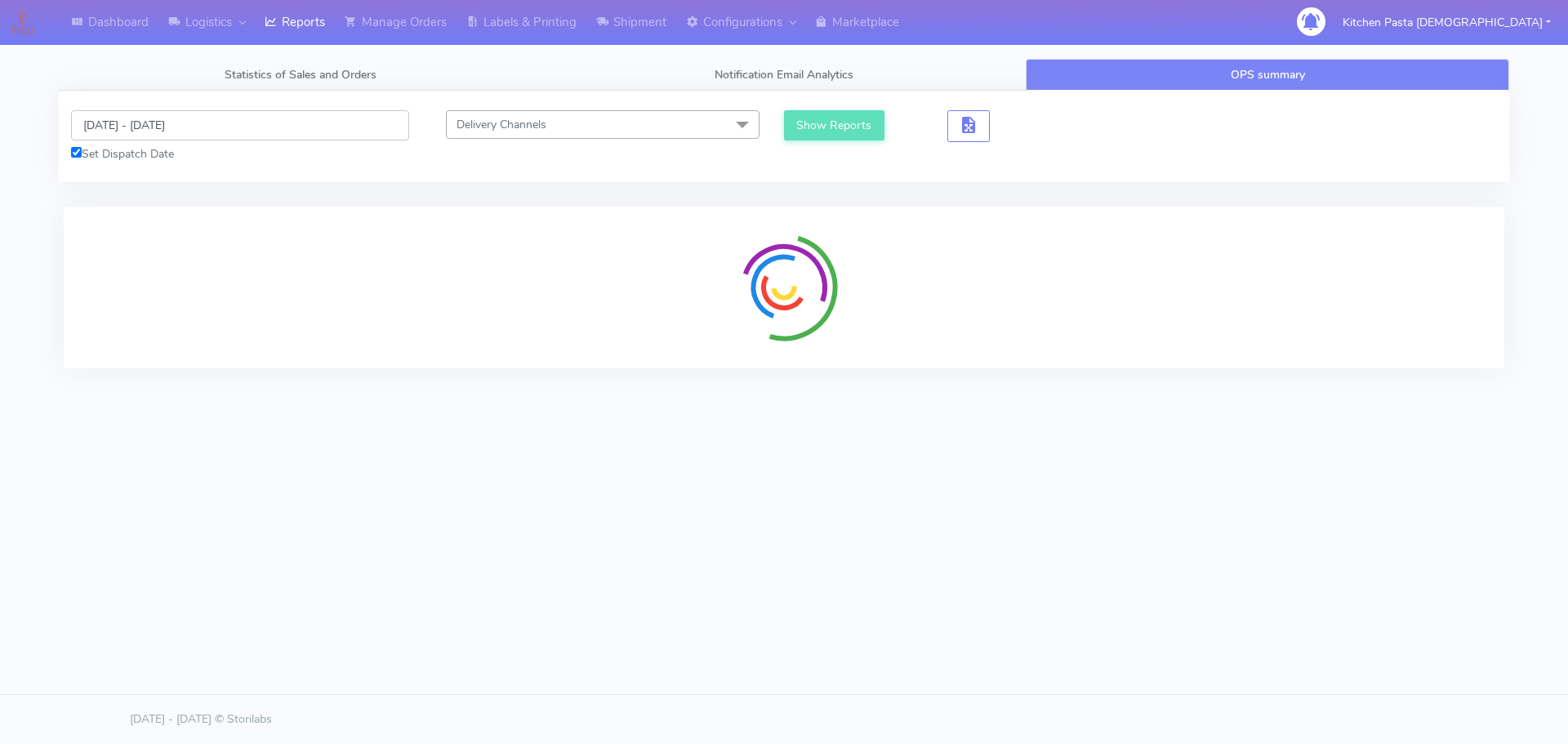
click at [129, 124] on input "[DATE] - [DATE]" at bounding box center [240, 125] width 338 height 30
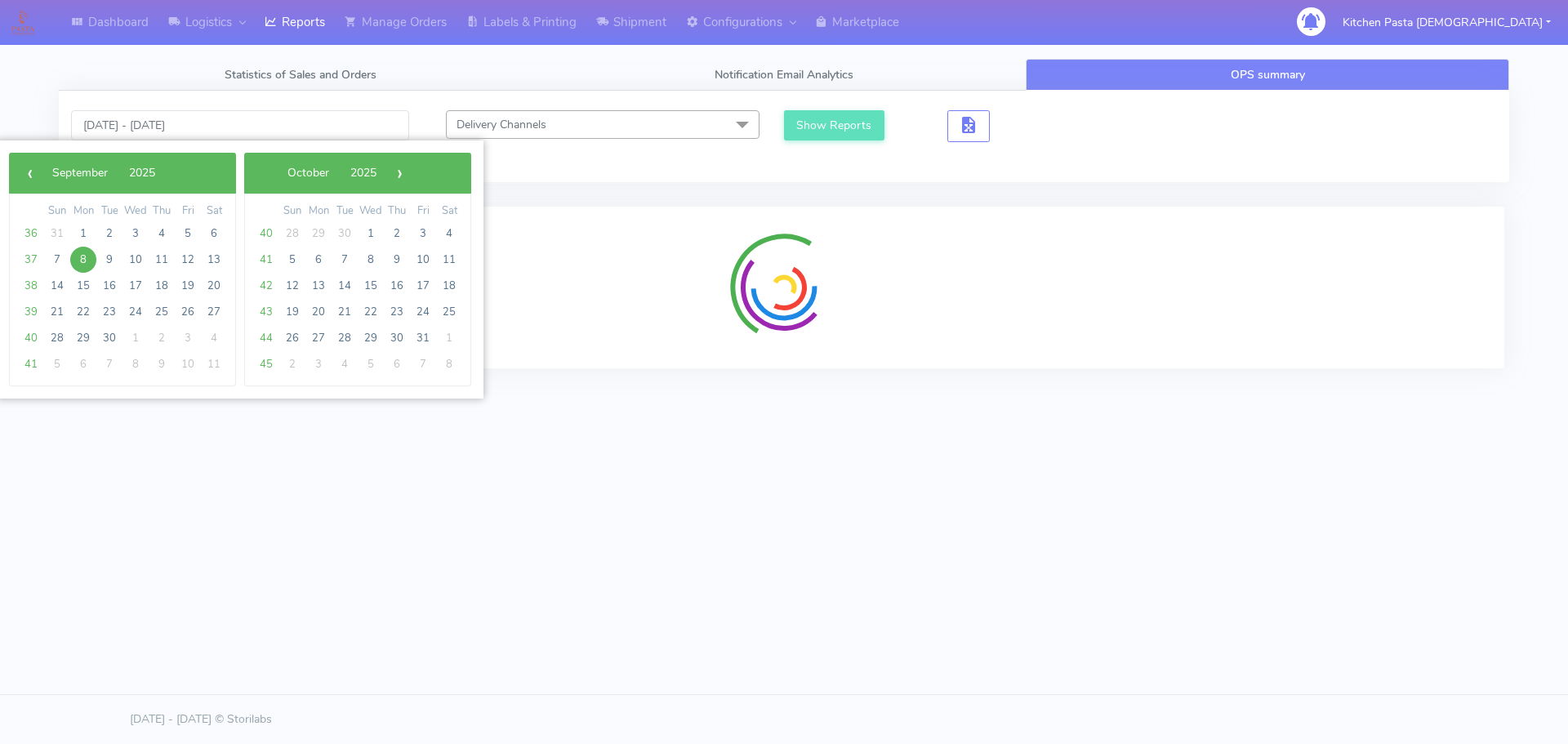
click at [90, 253] on span "8" at bounding box center [84, 260] width 26 height 26
click at [105, 254] on span "9" at bounding box center [109, 260] width 26 height 26
type input "08/09/2025 - 09/09/2025"
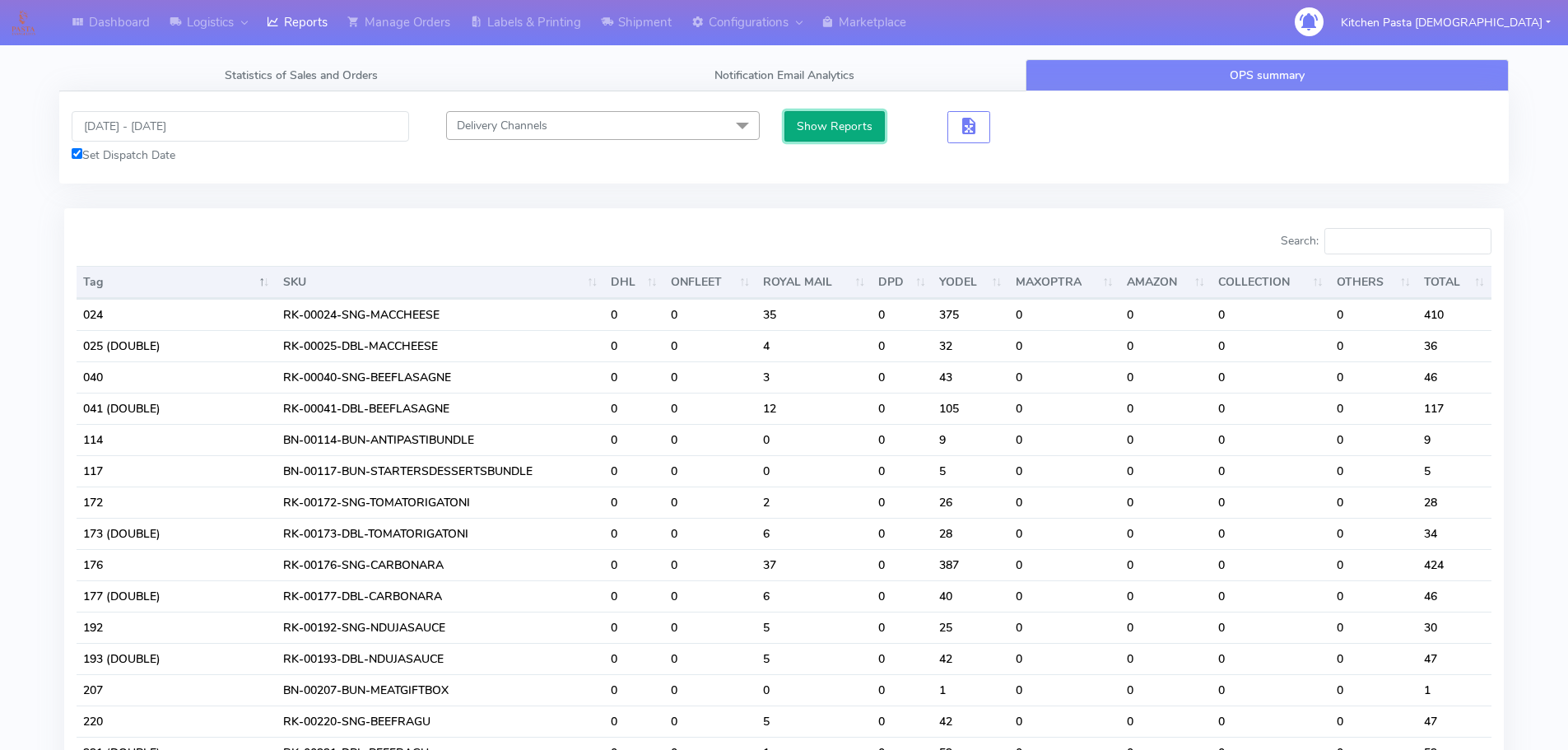
click at [806, 121] on button "Show Reports" at bounding box center [834, 126] width 101 height 31
click at [1403, 257] on div "Search:" at bounding box center [1144, 245] width 696 height 33
click at [1389, 231] on input "Search:" at bounding box center [1408, 241] width 167 height 26
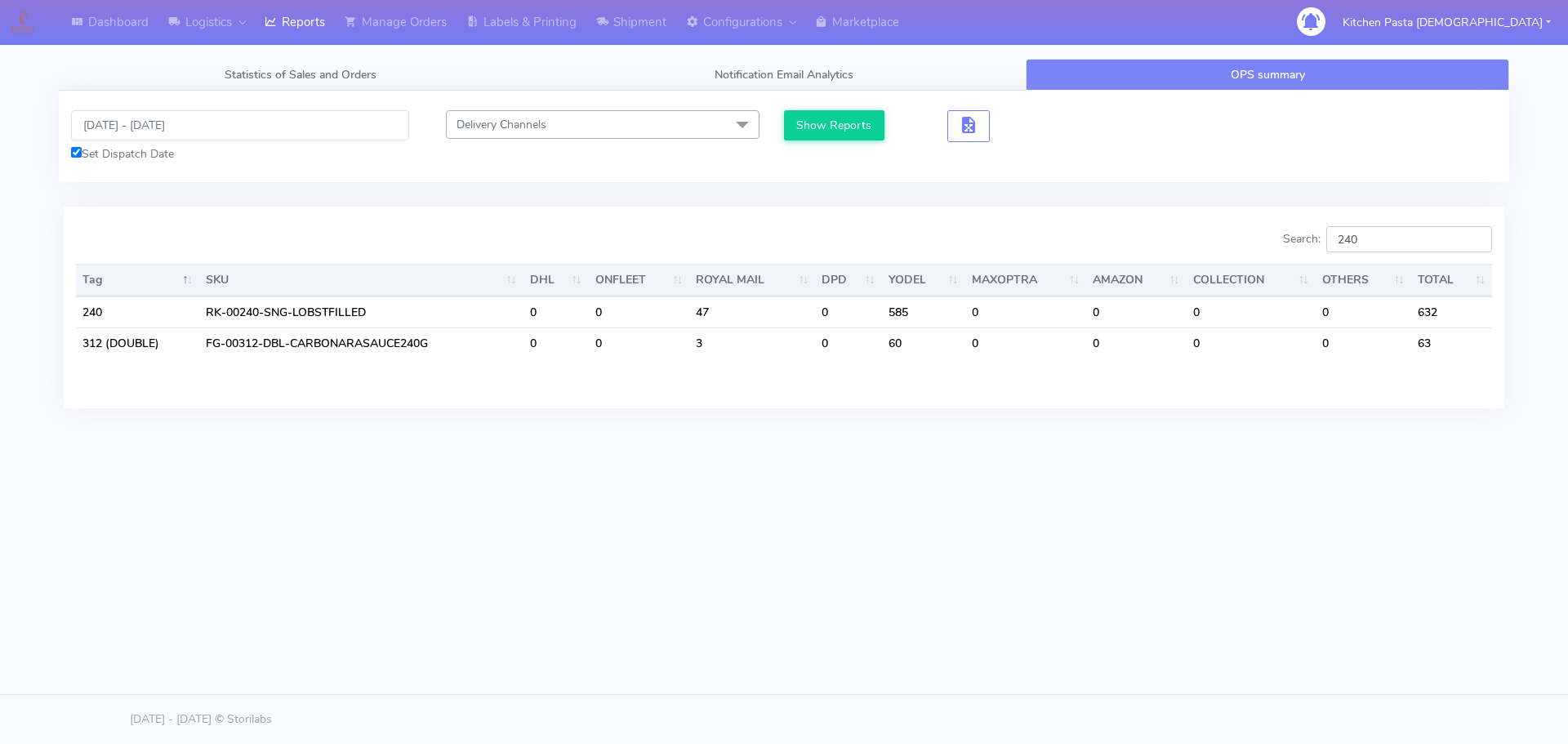
click at [1419, 236] on input "240" at bounding box center [1409, 240] width 166 height 26
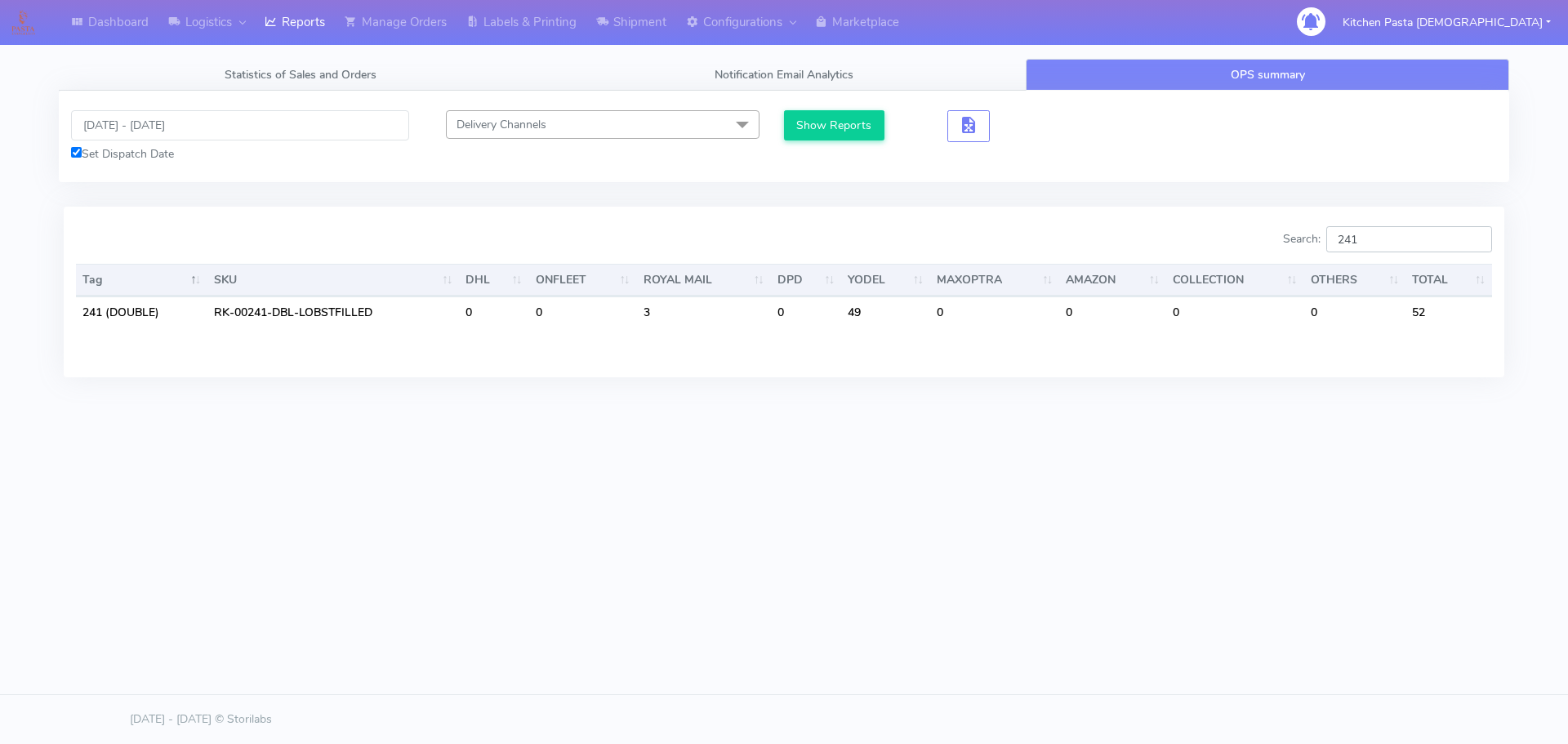
type input "241"
